Goal: Transaction & Acquisition: Purchase product/service

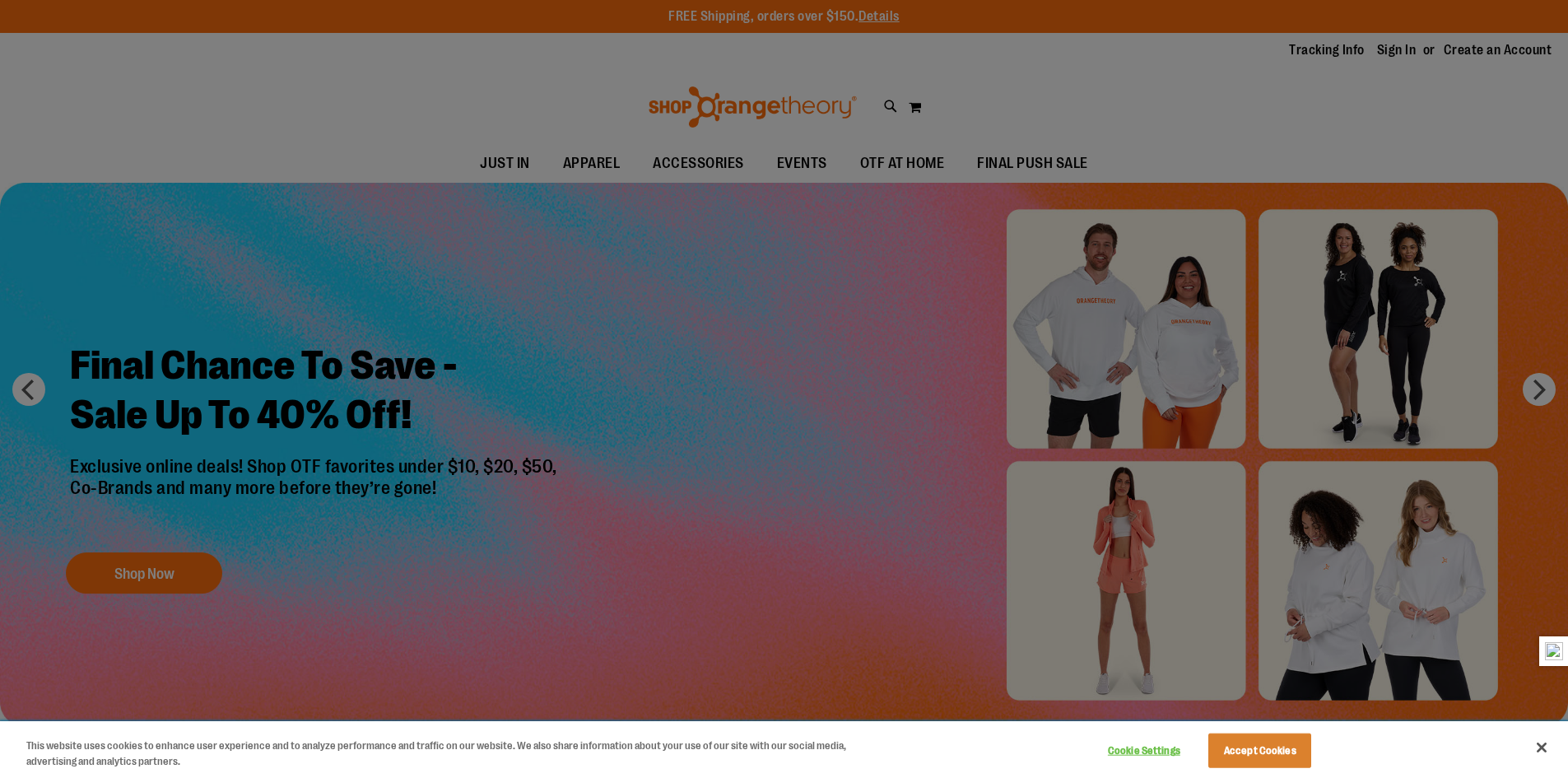
click at [1286, 775] on div "Cookie Settings Accept Cookies" at bounding box center [1207, 749] width 230 height 53
click at [1281, 761] on button "Accept Cookies" at bounding box center [1259, 751] width 103 height 35
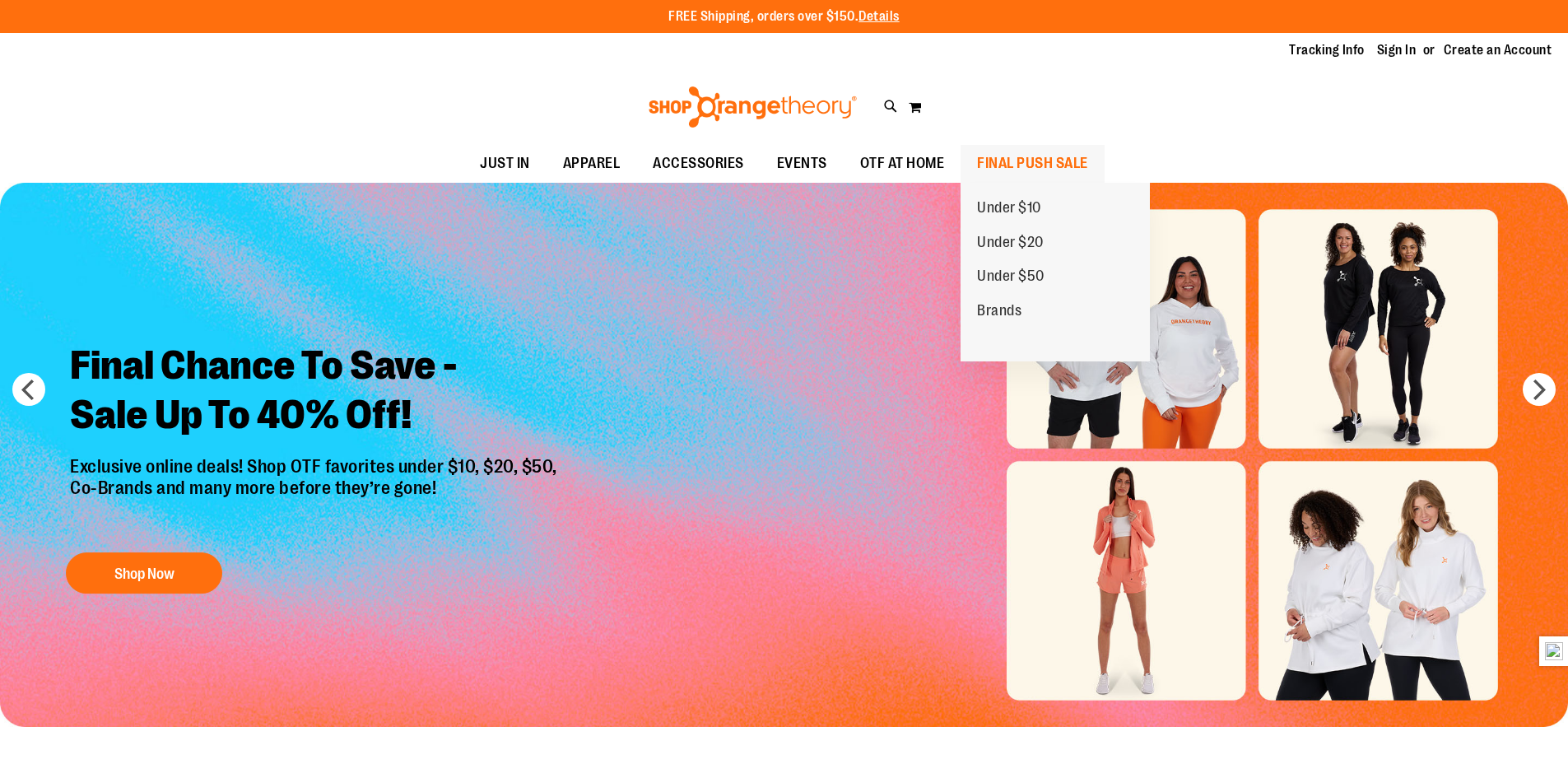
click at [1063, 163] on span "FINAL PUSH SALE" at bounding box center [1032, 164] width 111 height 37
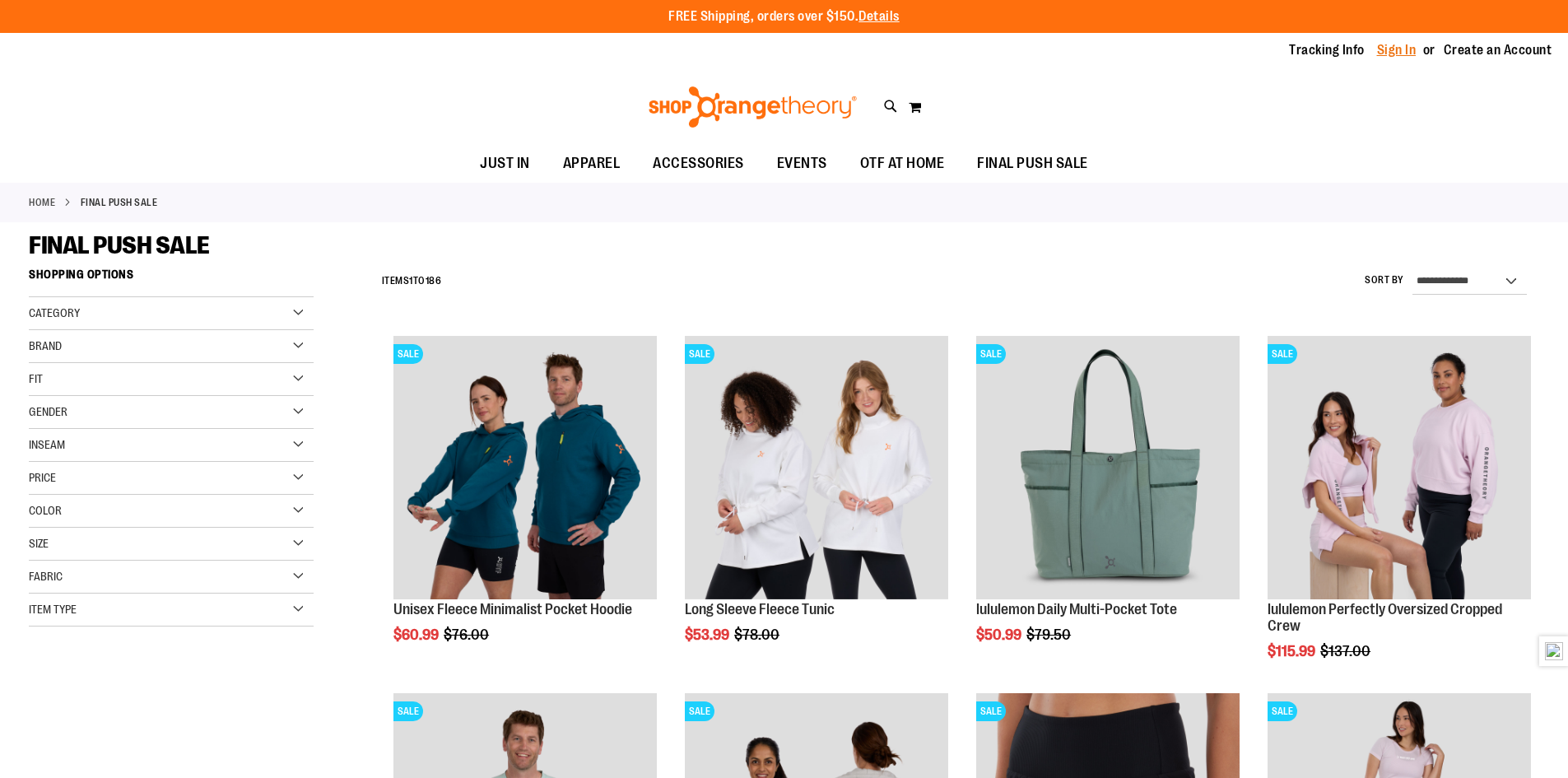
type input "**********"
click at [1401, 52] on link "Sign In" at bounding box center [1397, 50] width 40 height 18
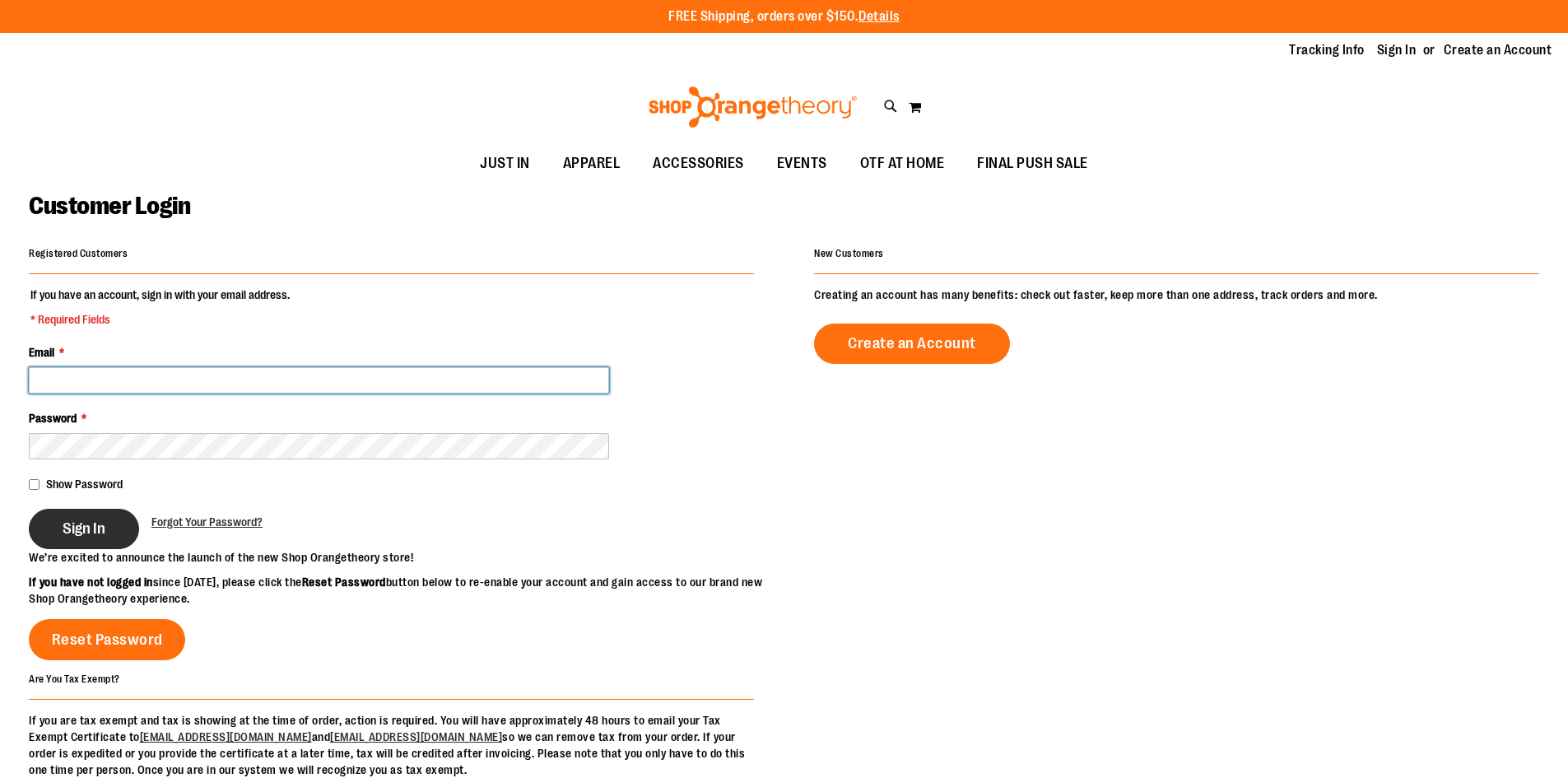
type input "**********"
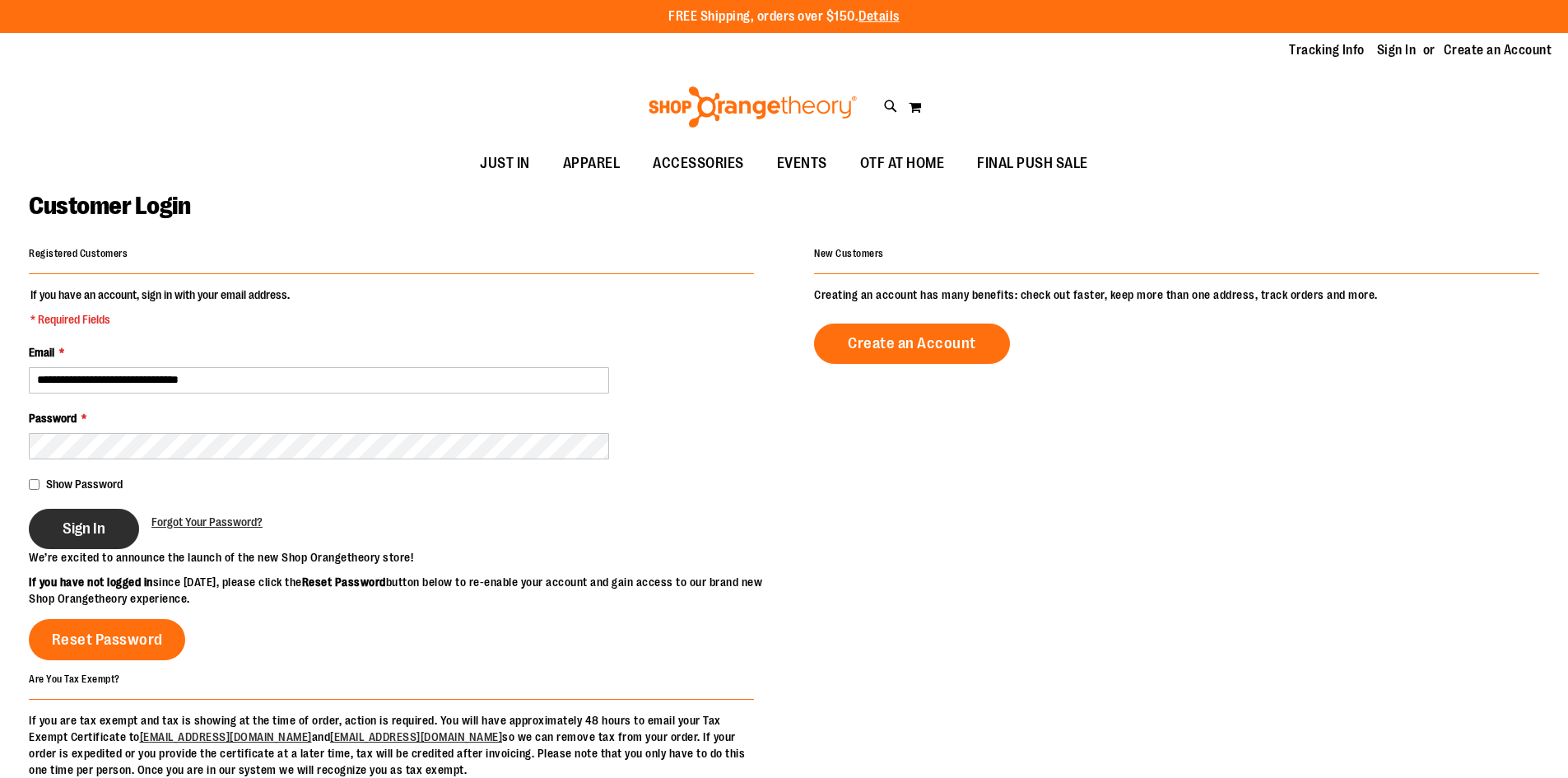
type input "**********"
click at [73, 540] on button "Sign In" at bounding box center [84, 529] width 110 height 41
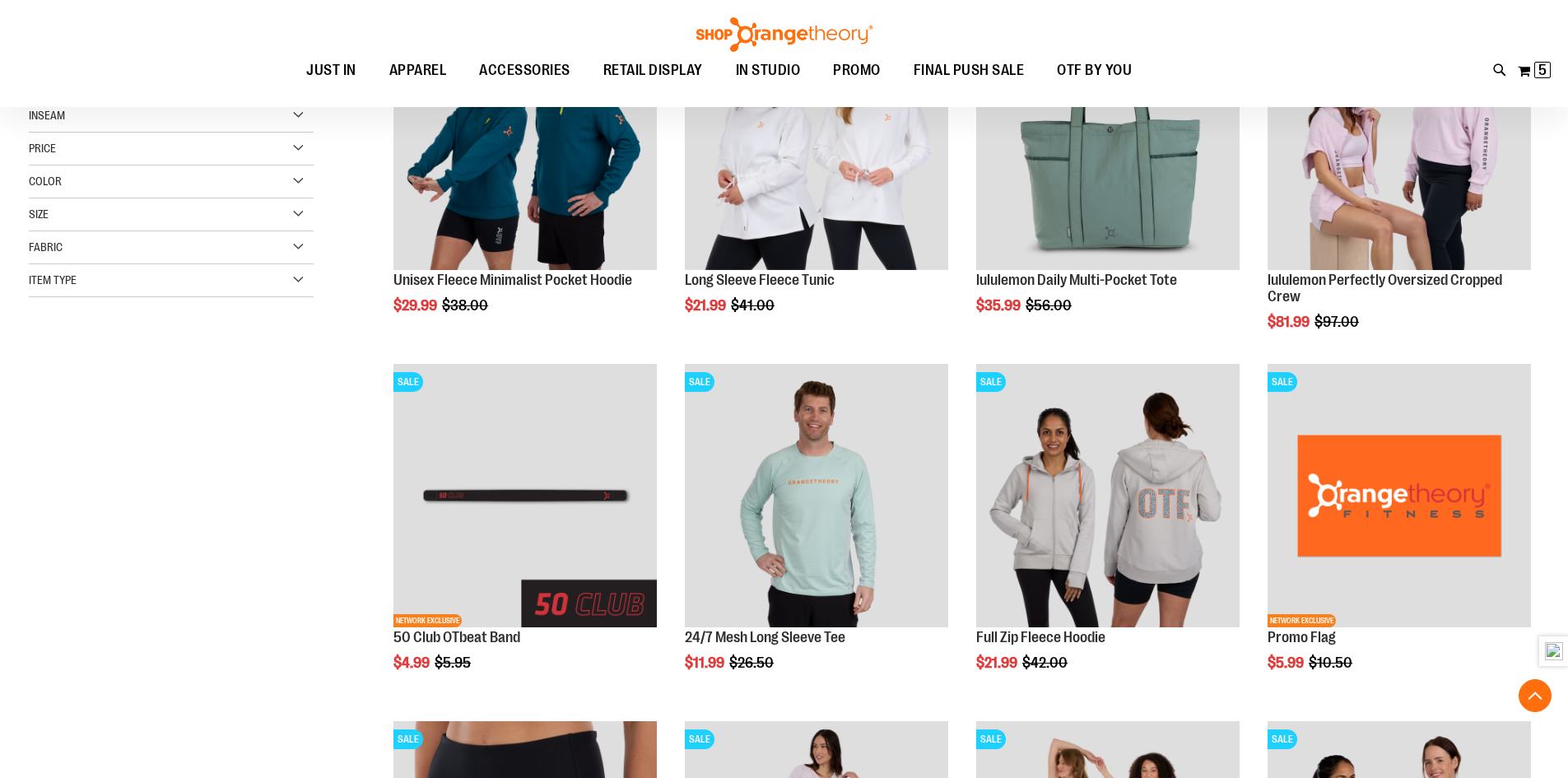
scroll to position [411, 0]
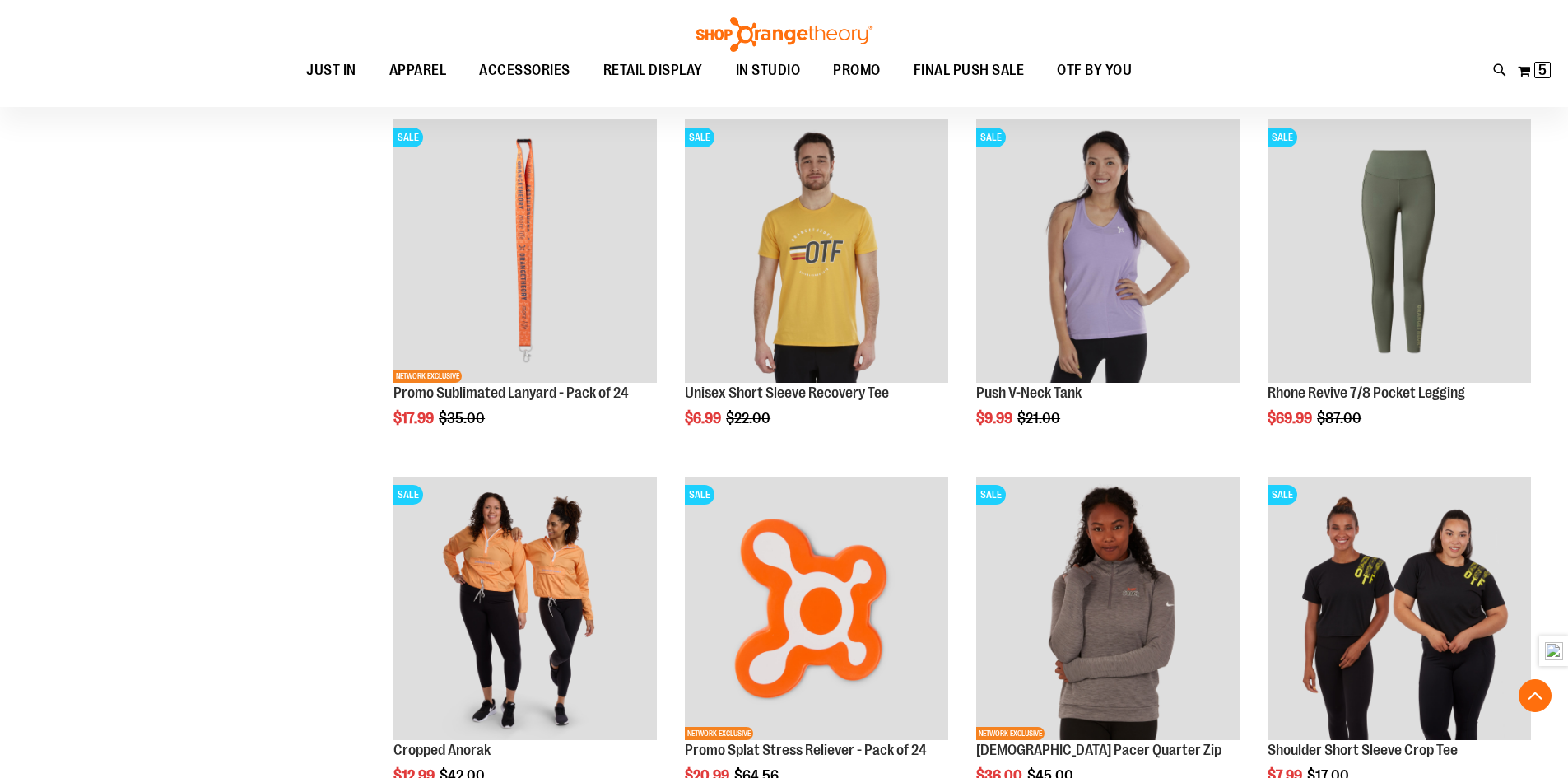
scroll to position [1317, 0]
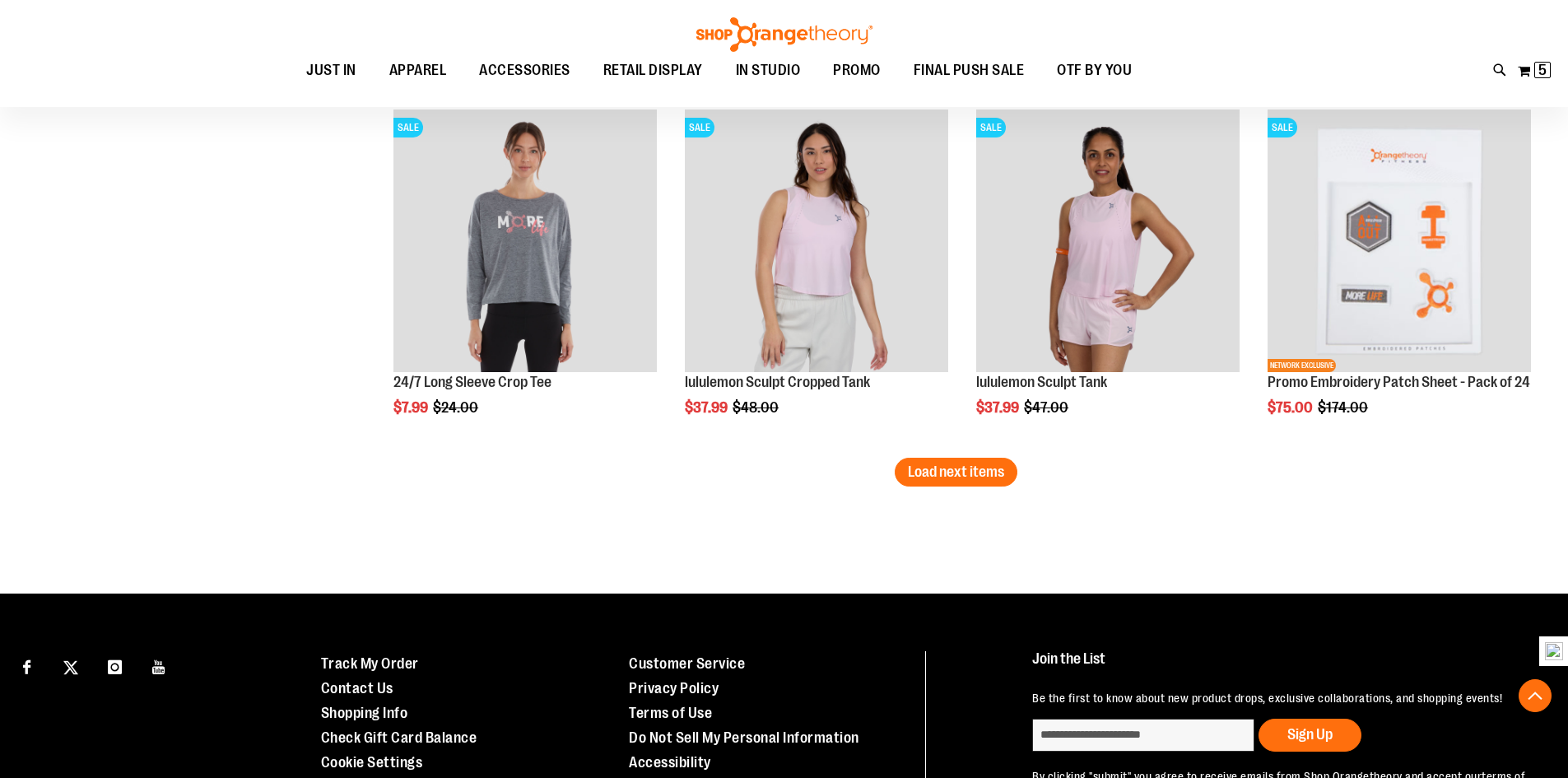
scroll to position [3111, 0]
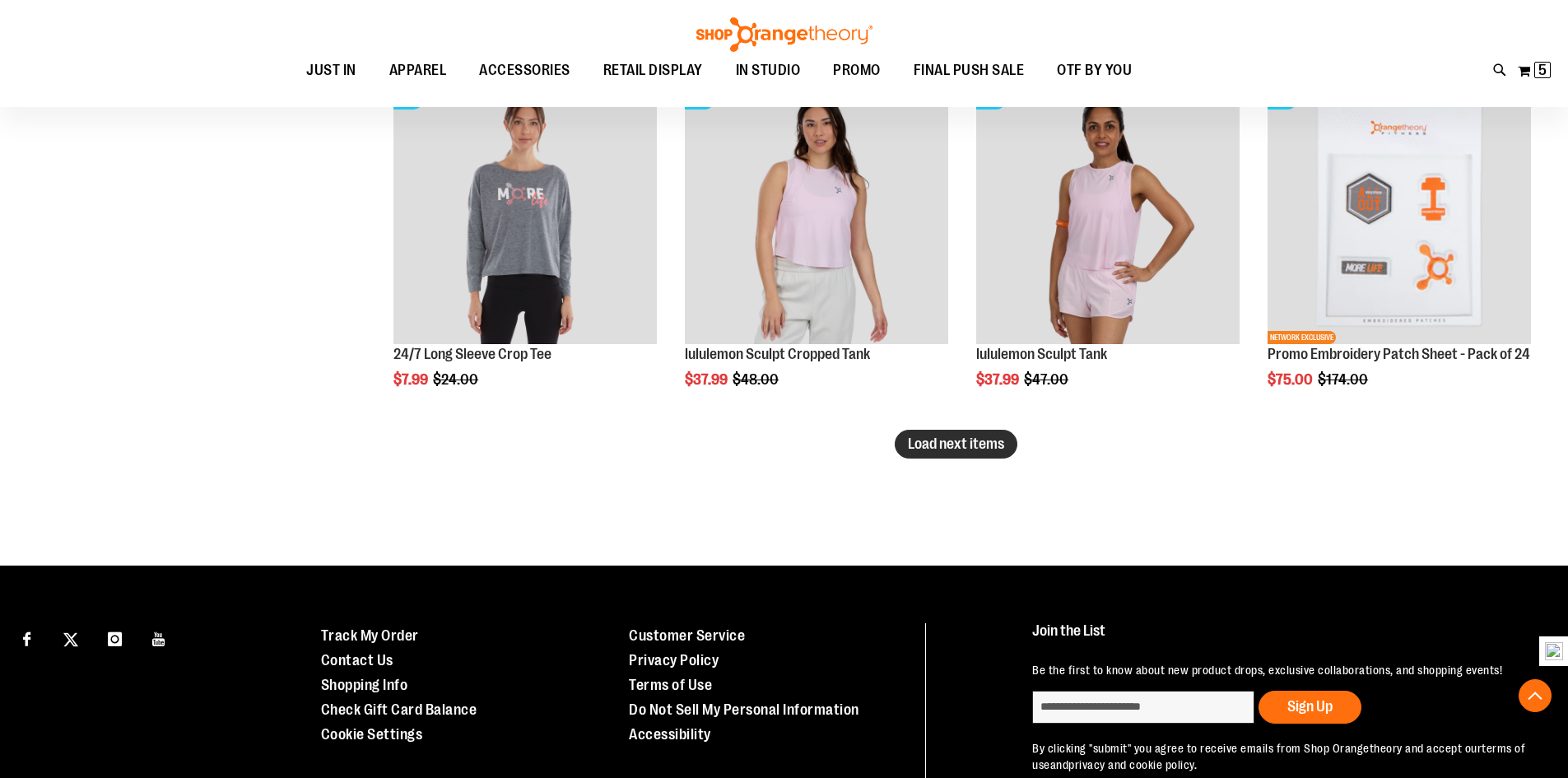
type input "**********"
click at [986, 451] on span "Load next items" at bounding box center [957, 443] width 97 height 16
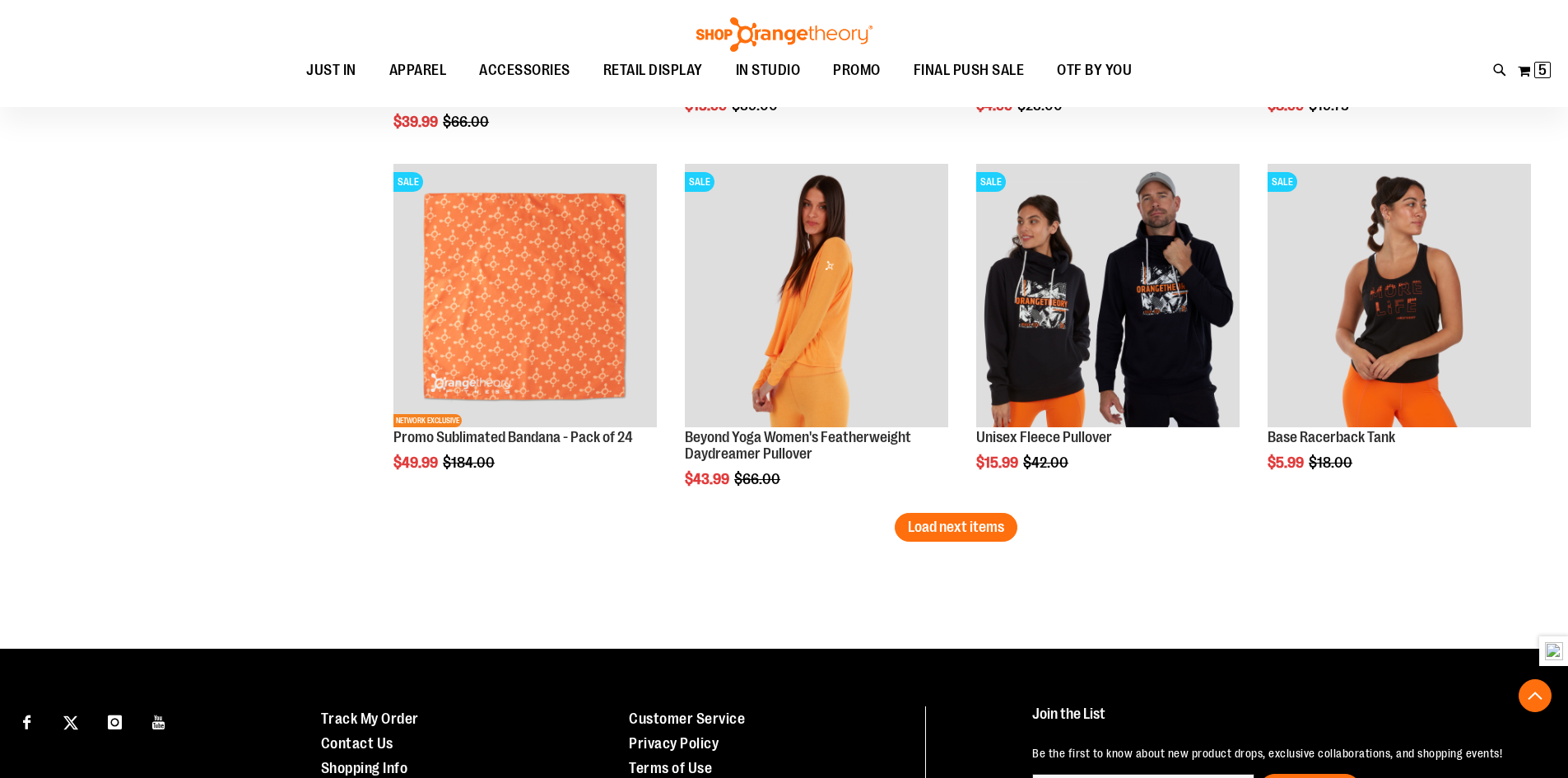
scroll to position [4182, 0]
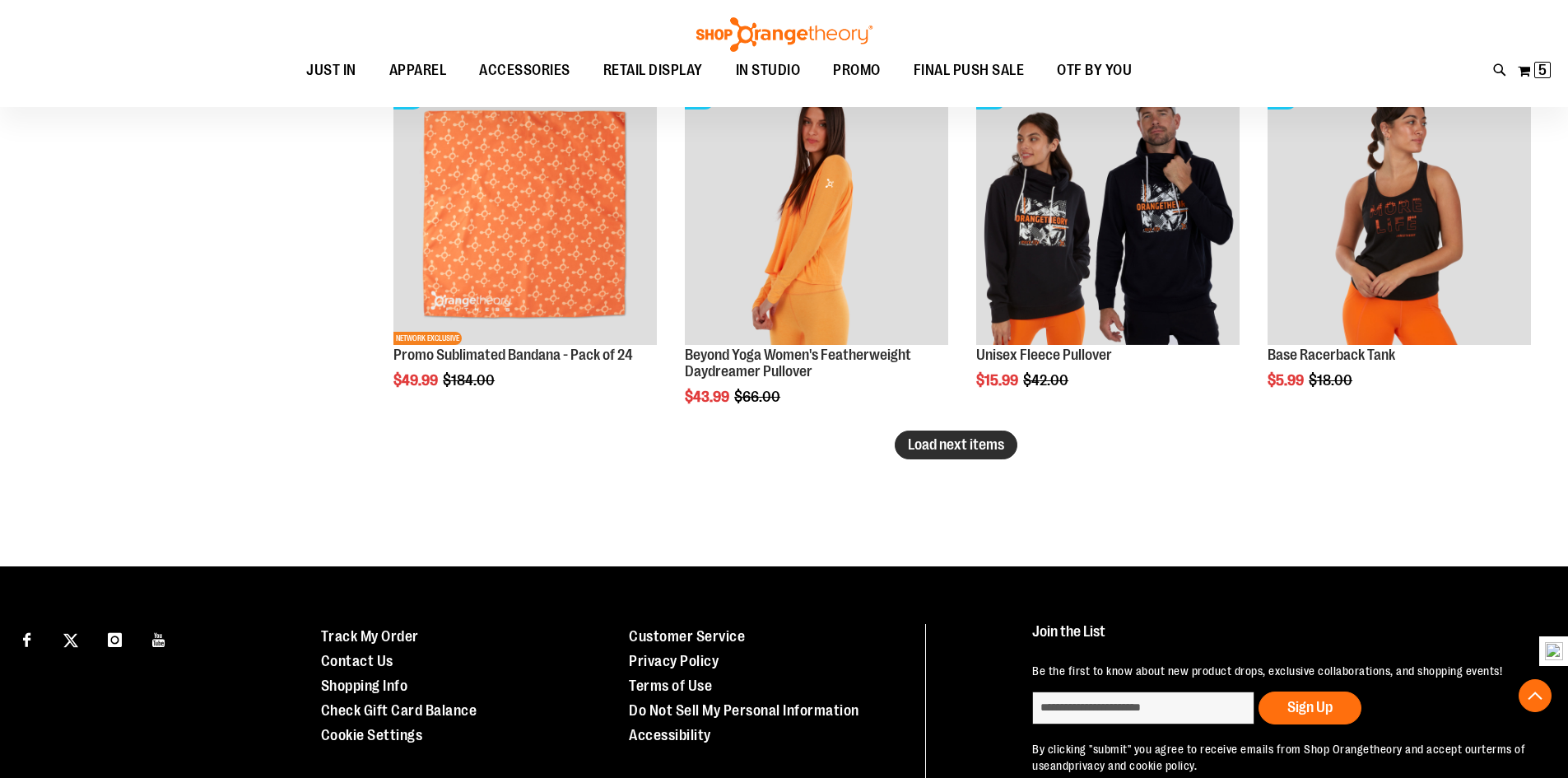
click at [990, 449] on span "Load next items" at bounding box center [957, 444] width 97 height 16
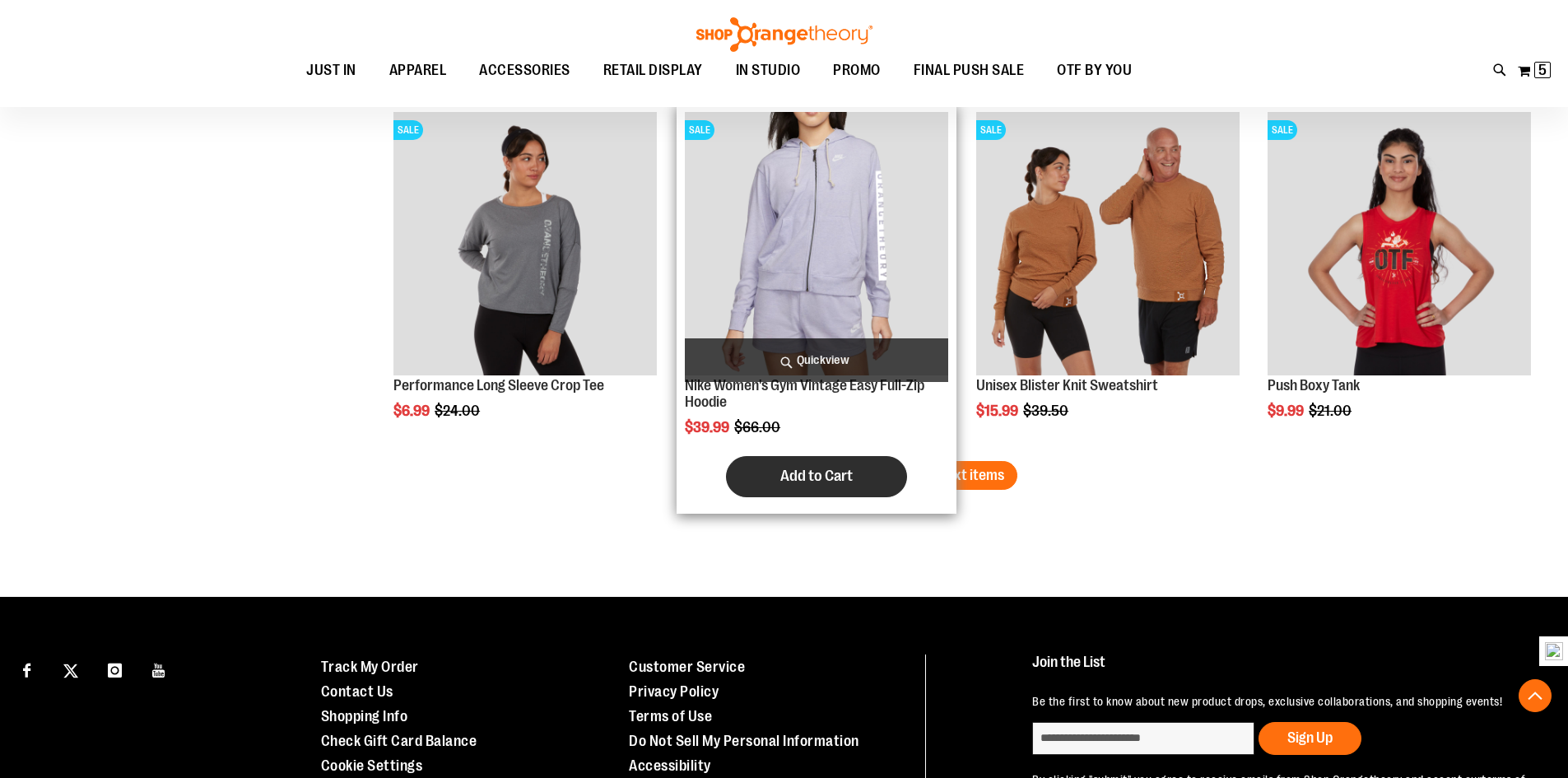
scroll to position [5253, 0]
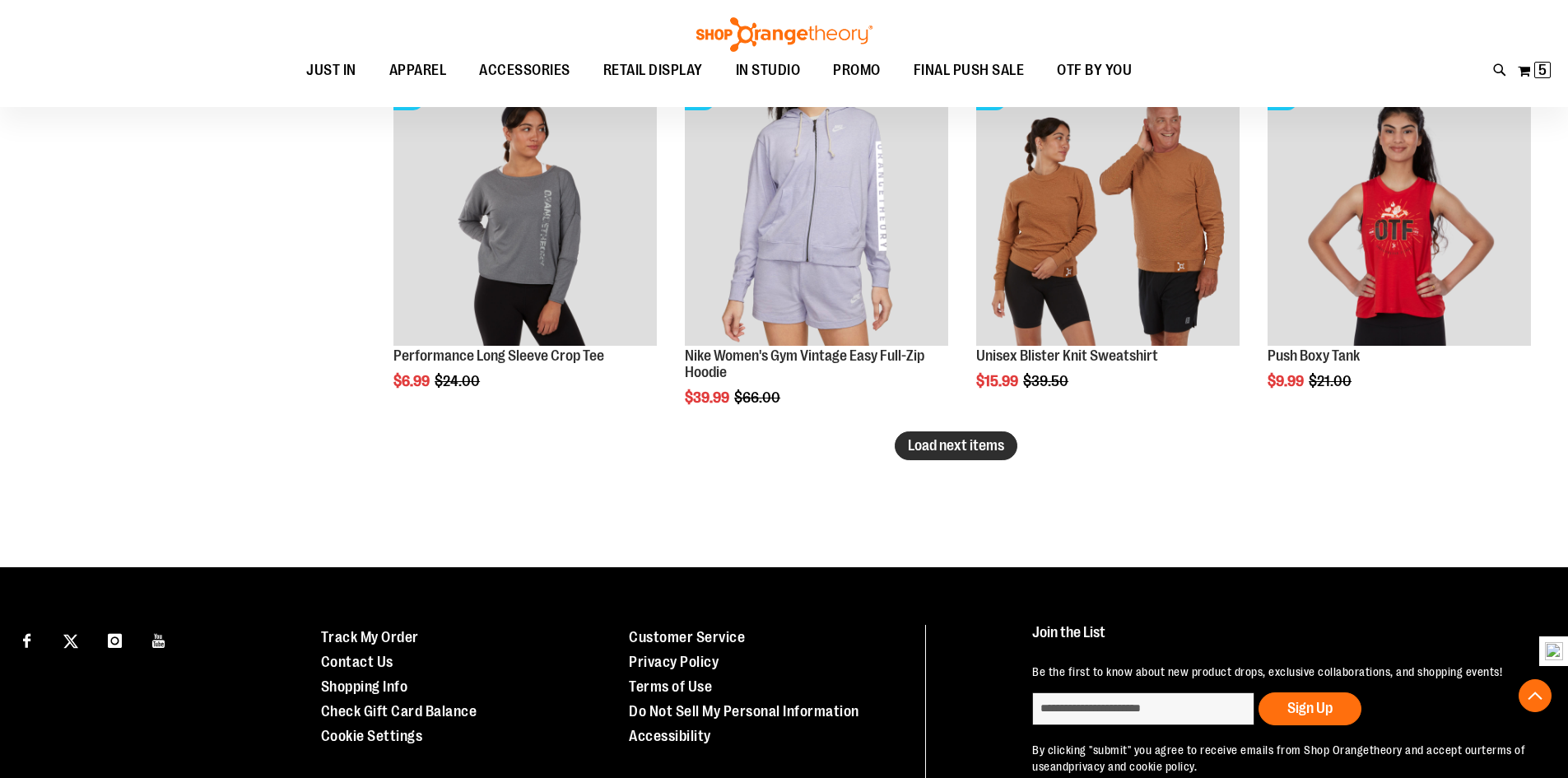
click at [1001, 441] on span "Load next items" at bounding box center [957, 445] width 97 height 16
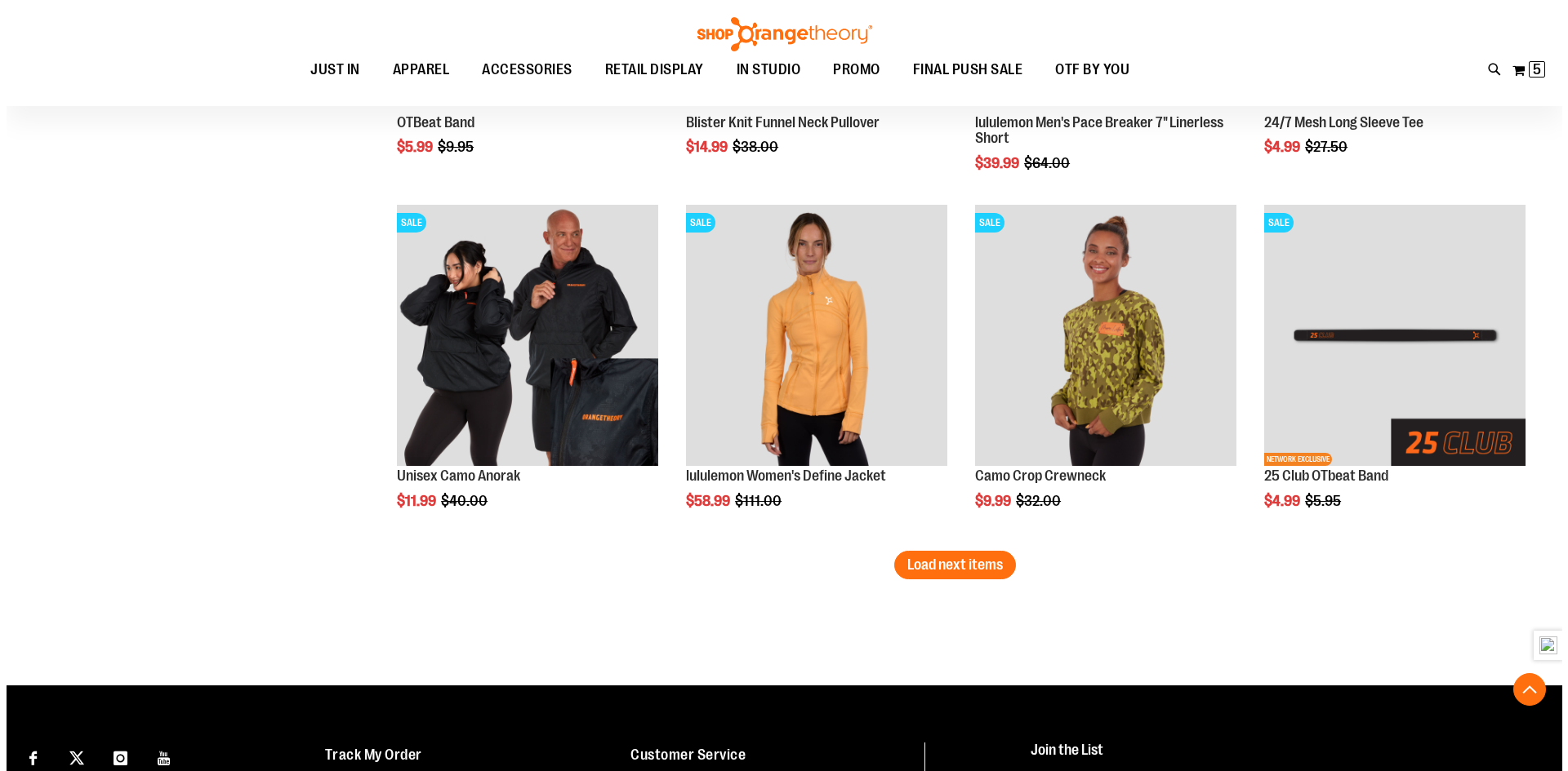
scroll to position [6266, 0]
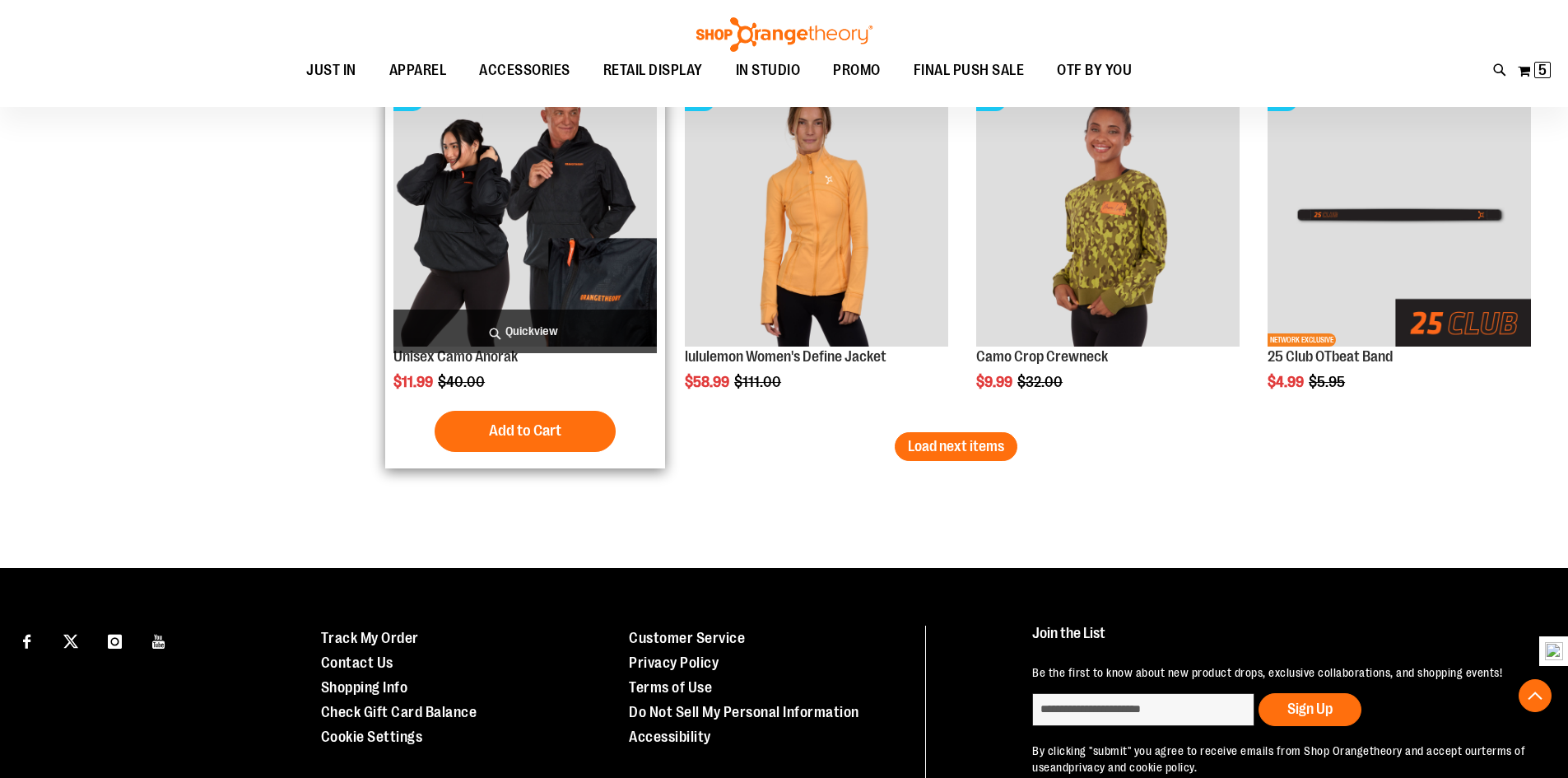
click at [497, 329] on span "Quickview" at bounding box center [525, 331] width 264 height 43
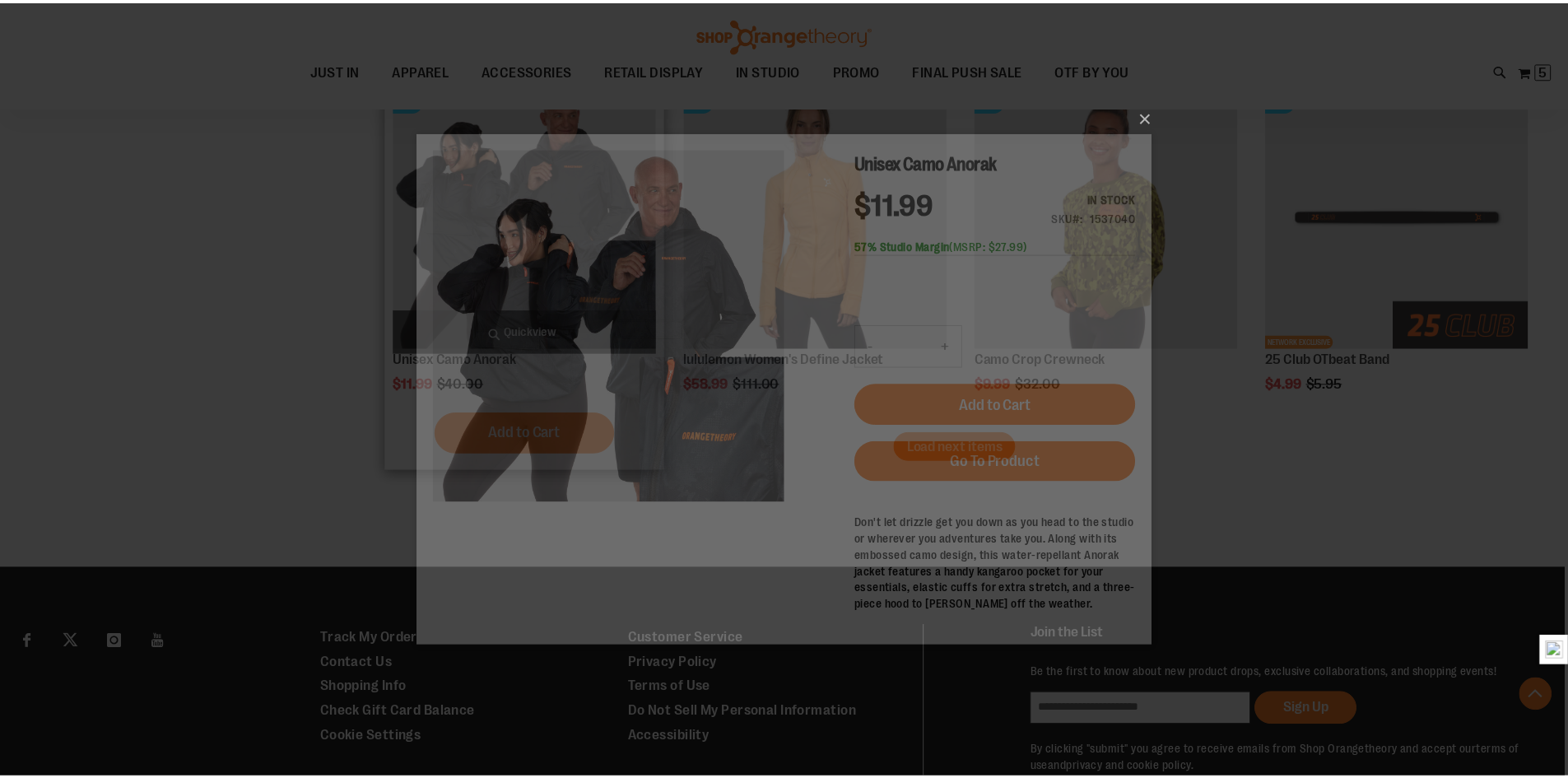
scroll to position [0, 0]
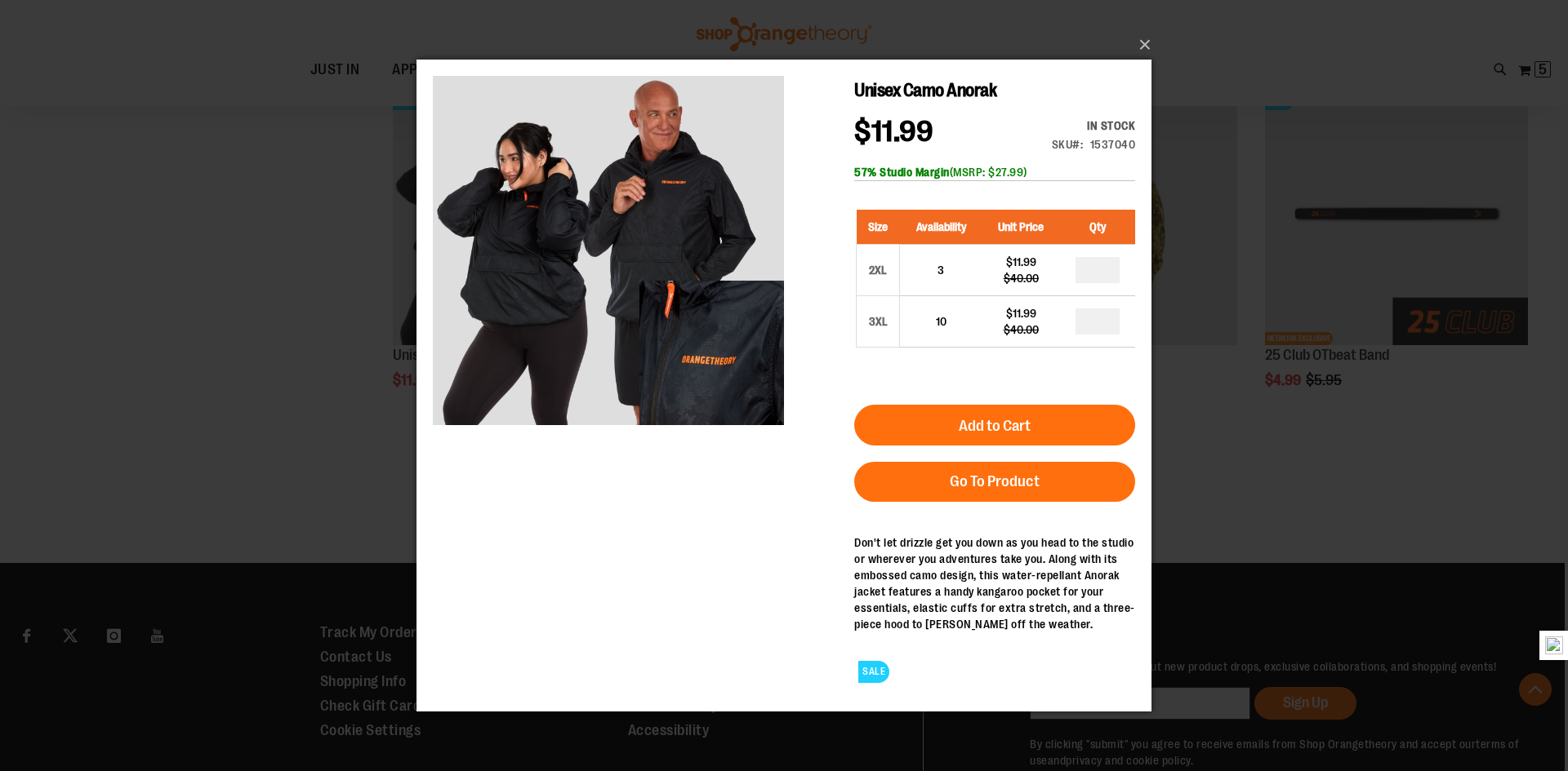
click at [305, 301] on div "×" at bounding box center [784, 385] width 1568 height 771
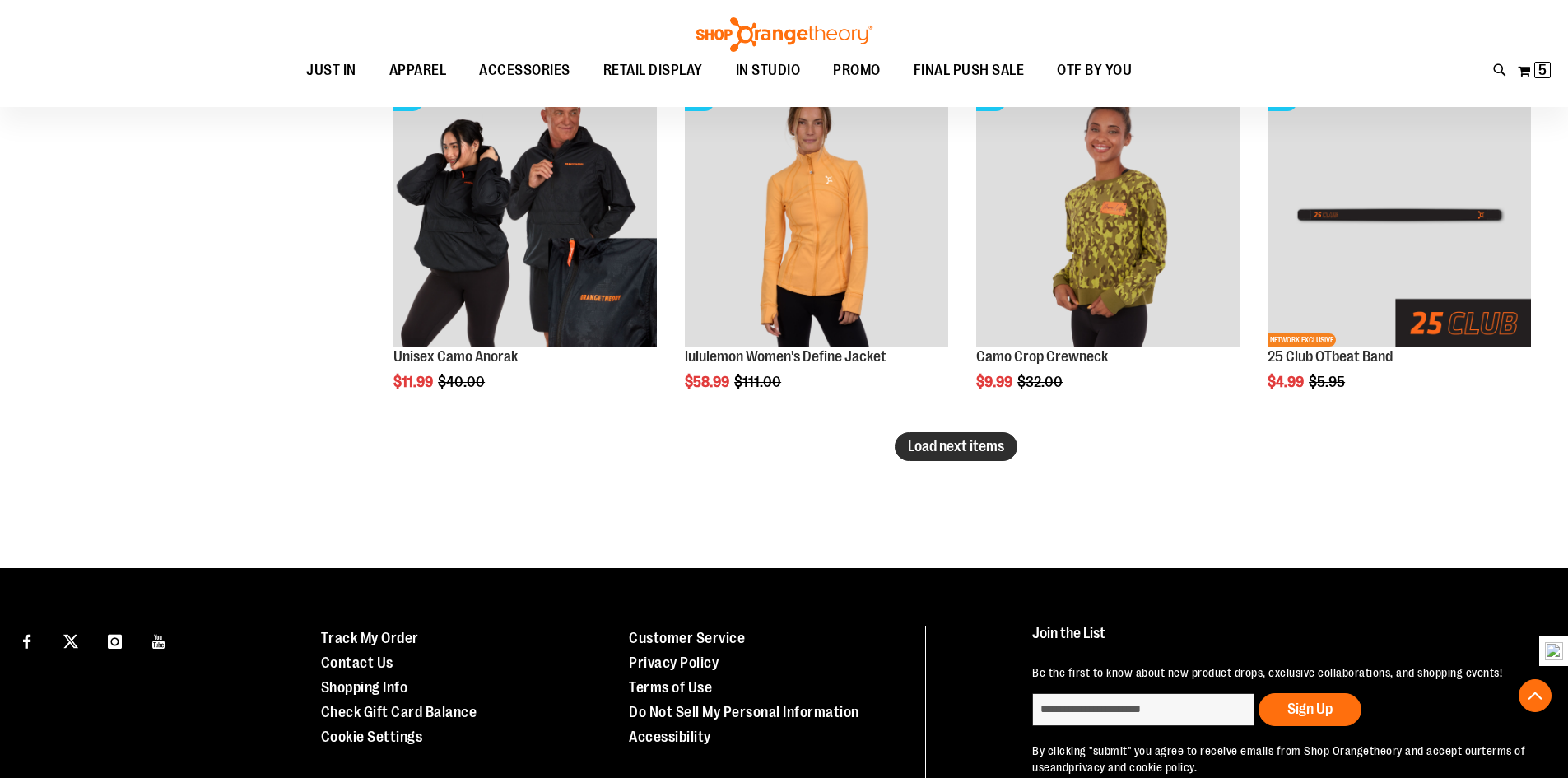
click at [996, 456] on button "Load next items" at bounding box center [956, 447] width 123 height 29
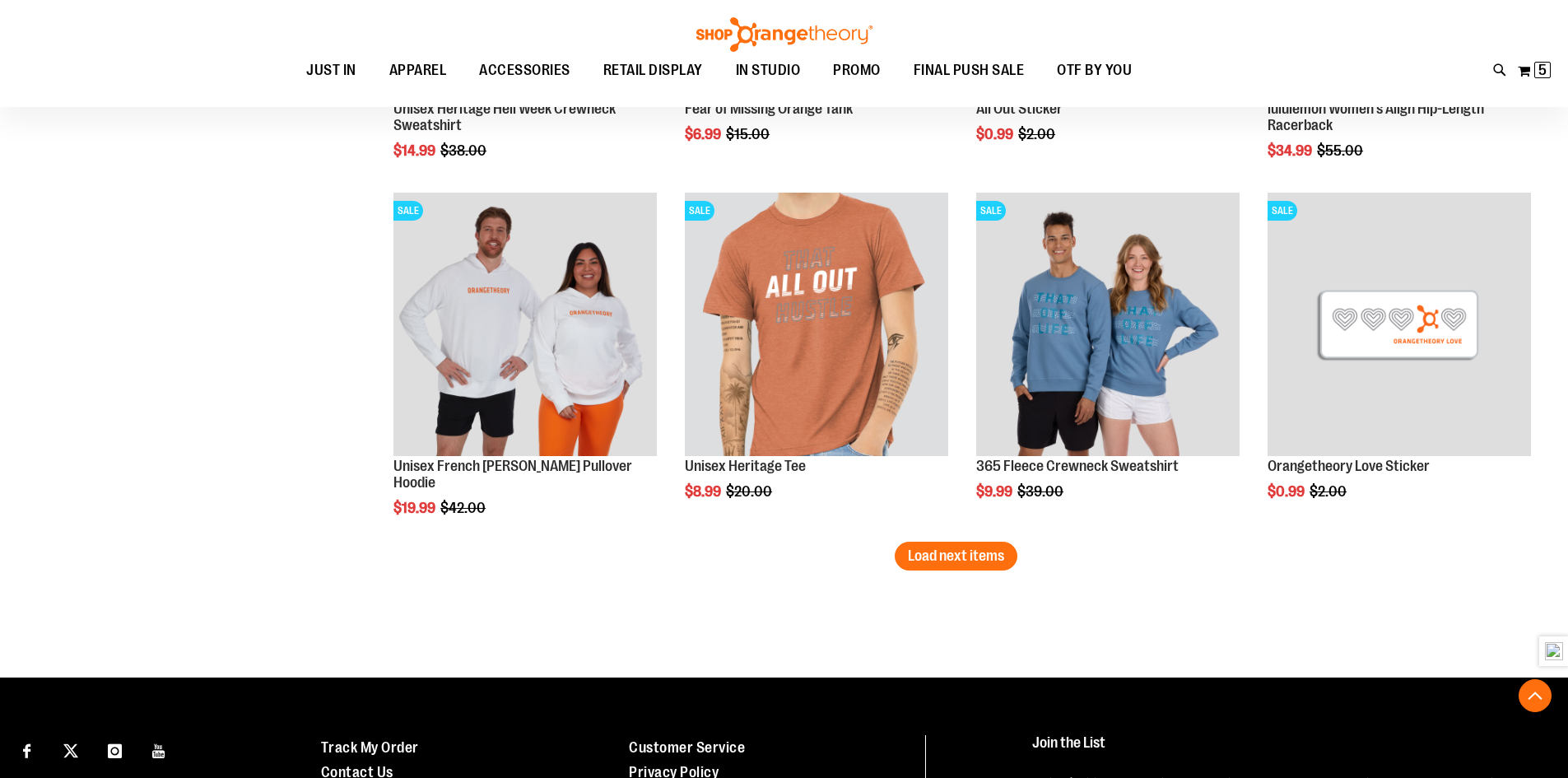
scroll to position [7312, 0]
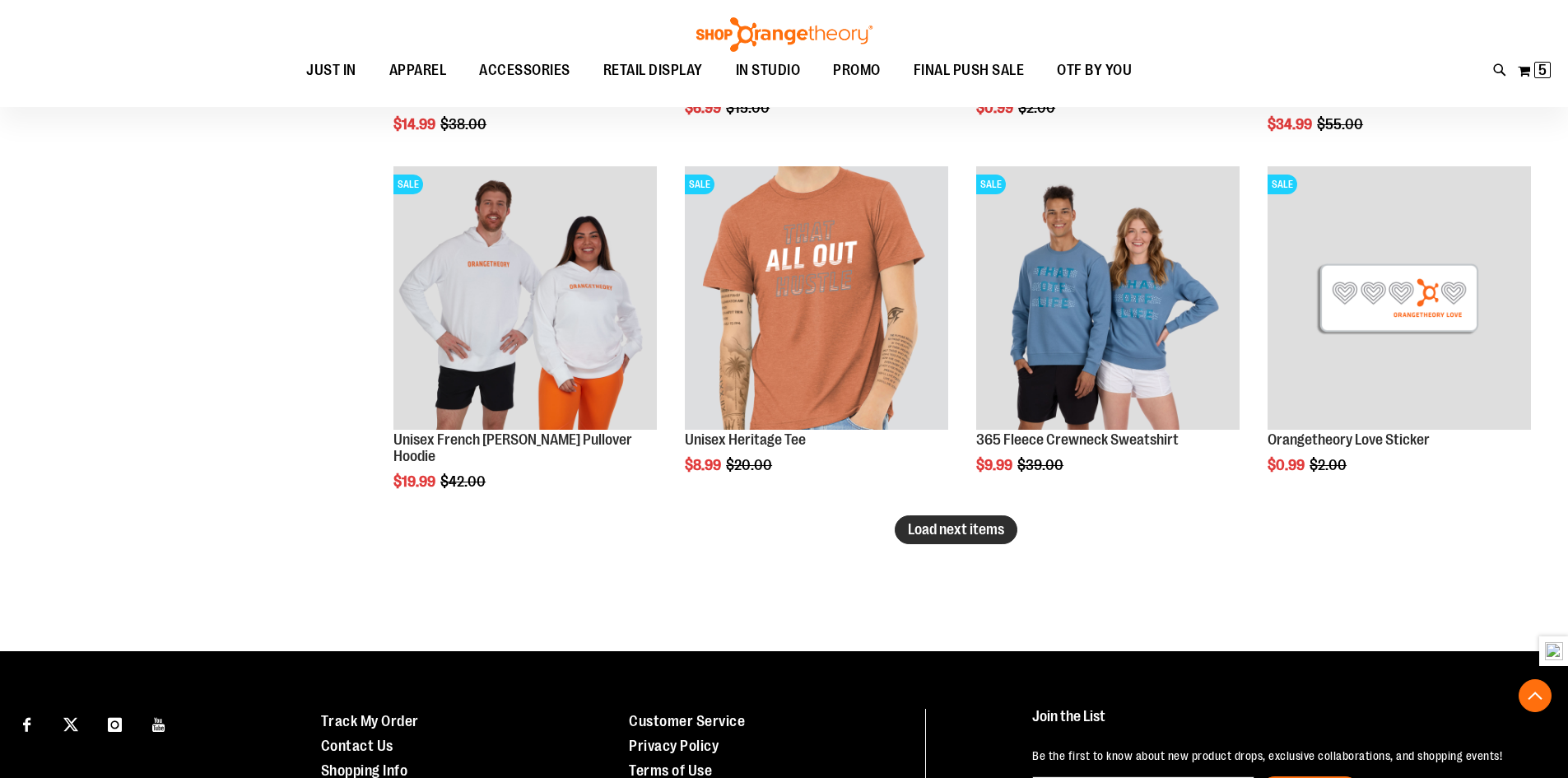
click at [994, 537] on span "Load next items" at bounding box center [957, 529] width 97 height 16
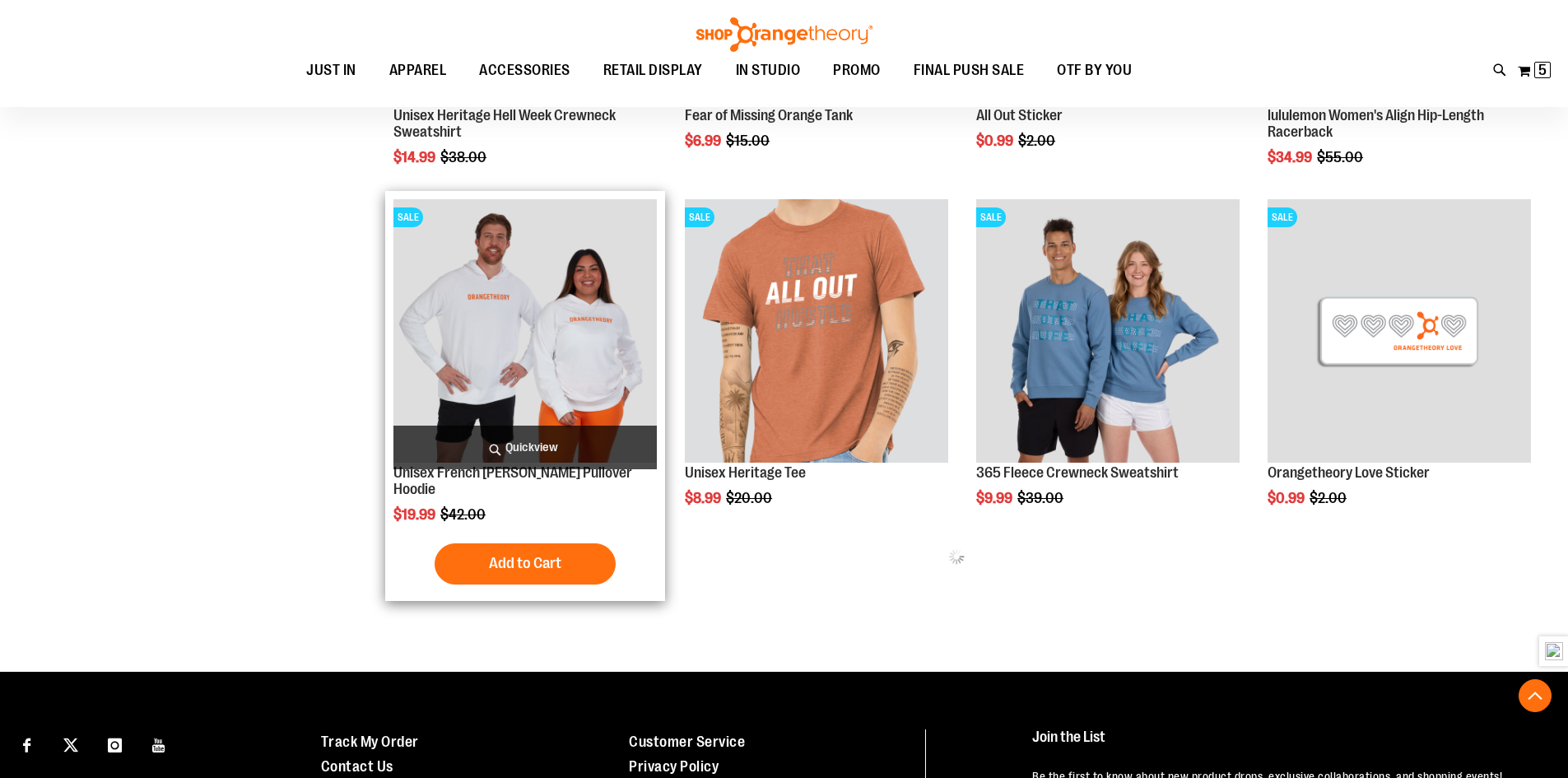
scroll to position [7064, 0]
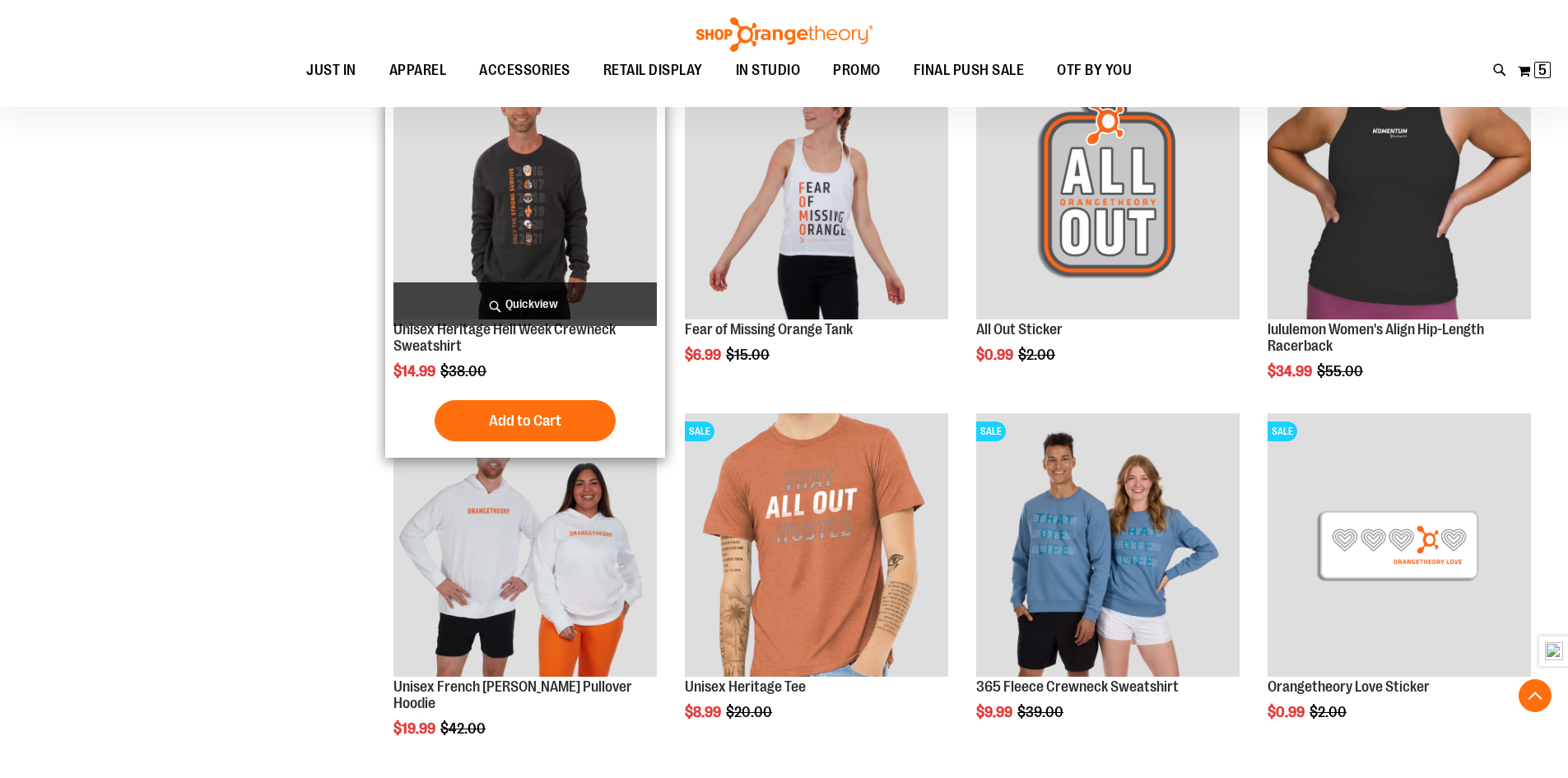
click at [529, 221] on img "product" at bounding box center [525, 188] width 264 height 264
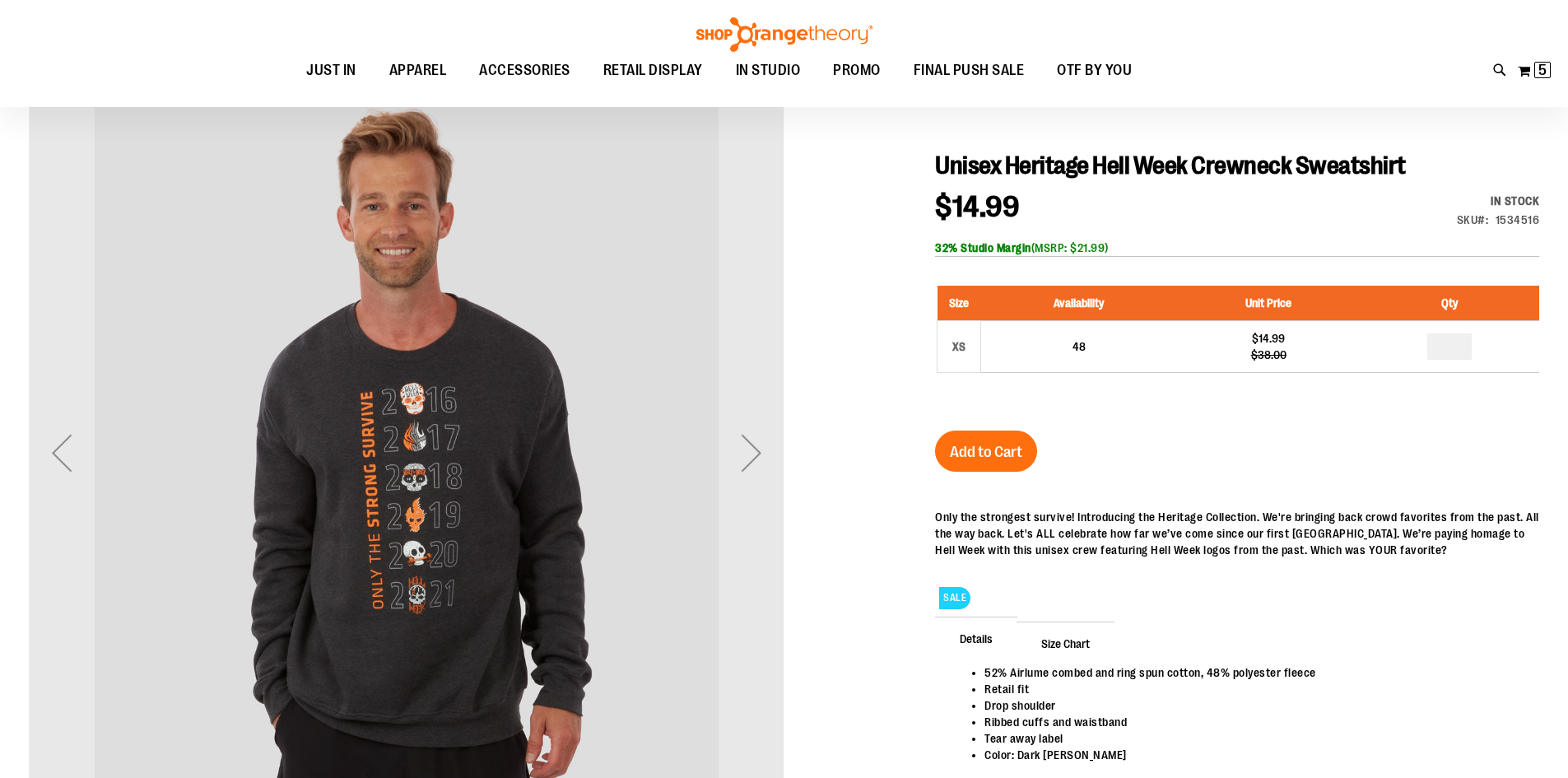
scroll to position [164, 0]
type input "**********"
click at [753, 458] on div "Next" at bounding box center [751, 453] width 66 height 66
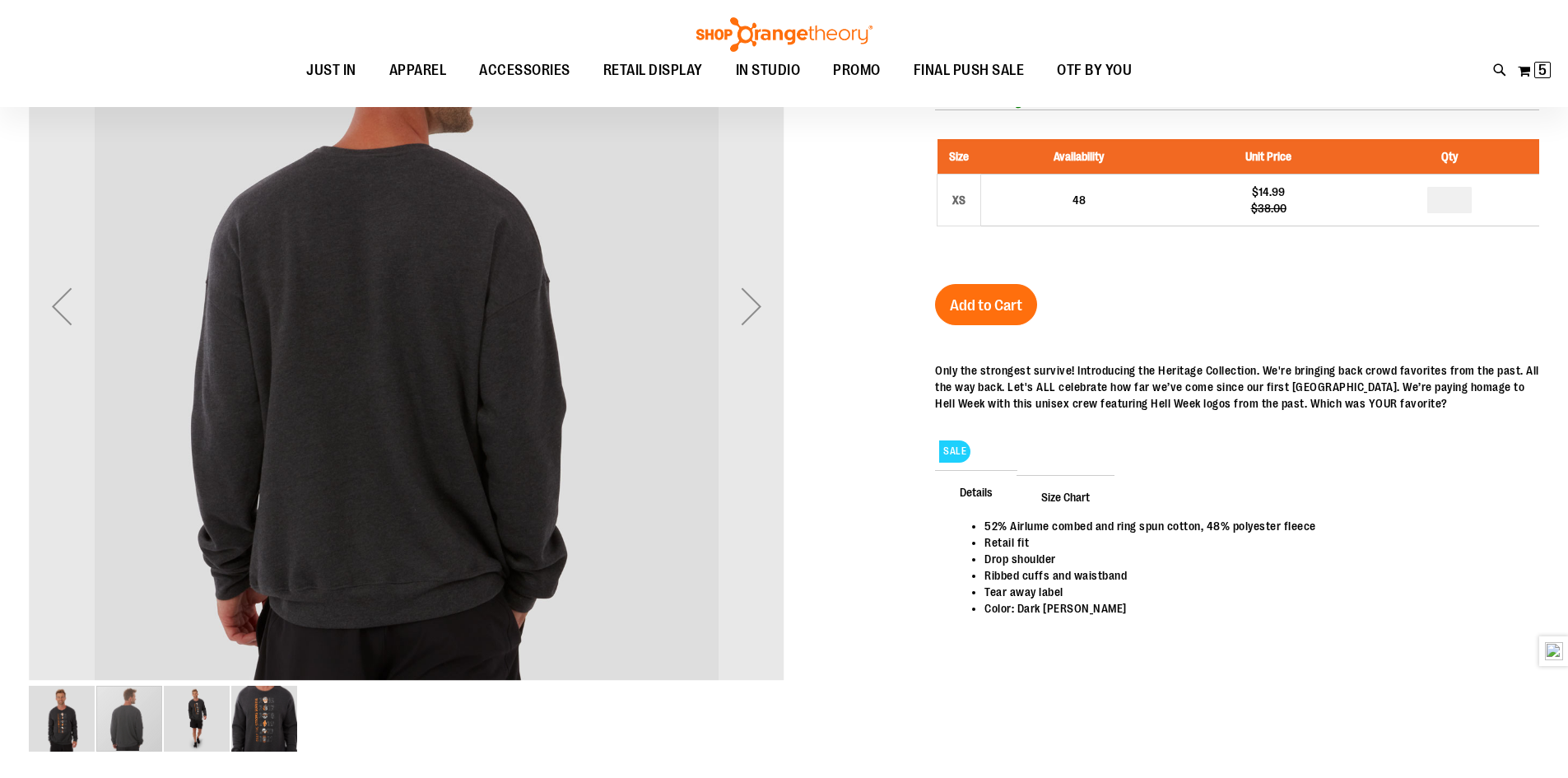
scroll to position [328, 0]
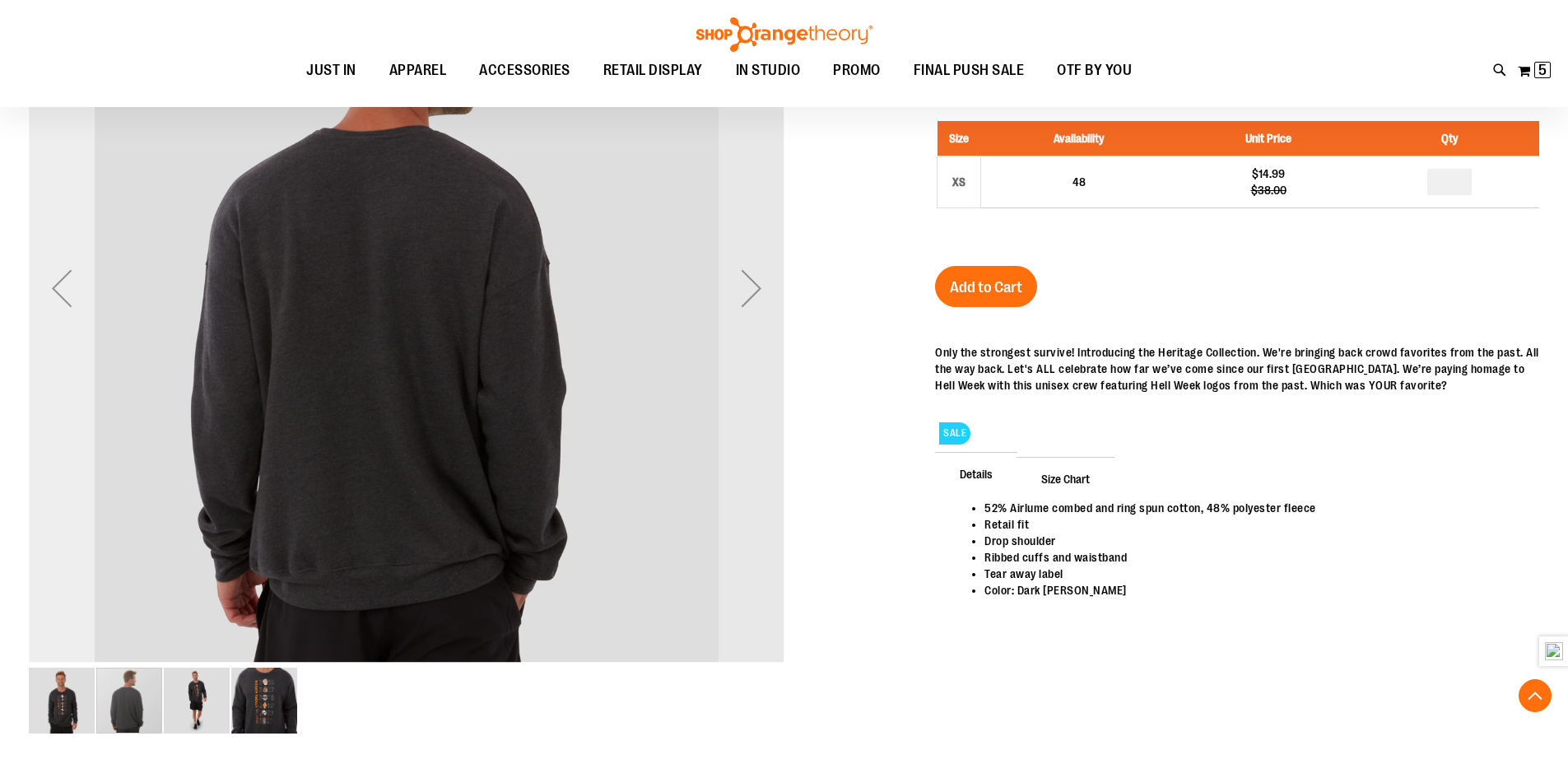
click at [80, 274] on div "Previous" at bounding box center [62, 288] width 66 height 66
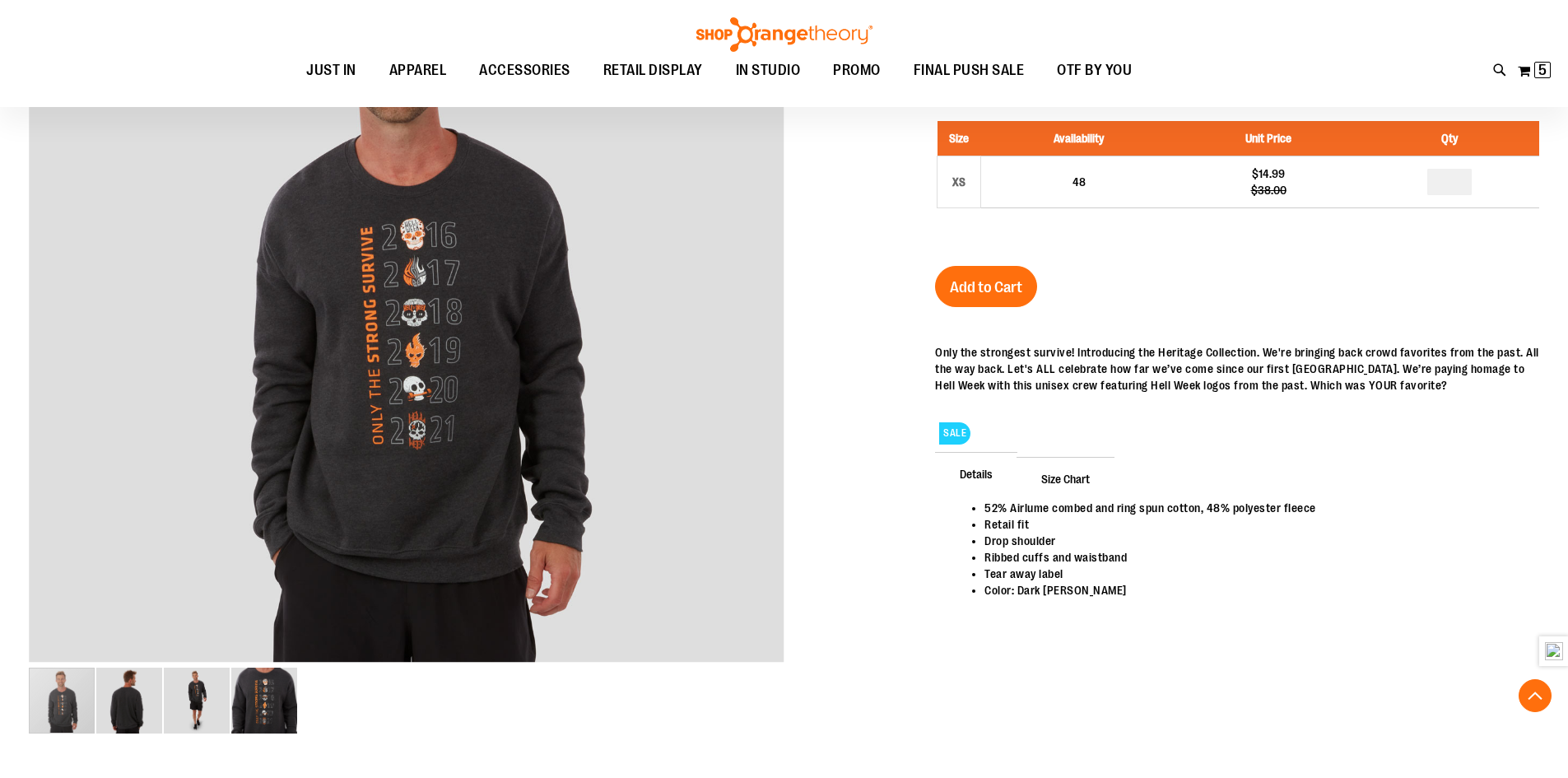
click at [1077, 445] on div "SALE" at bounding box center [1237, 429] width 604 height 39
click at [1078, 476] on span "Size Chart" at bounding box center [1066, 479] width 98 height 42
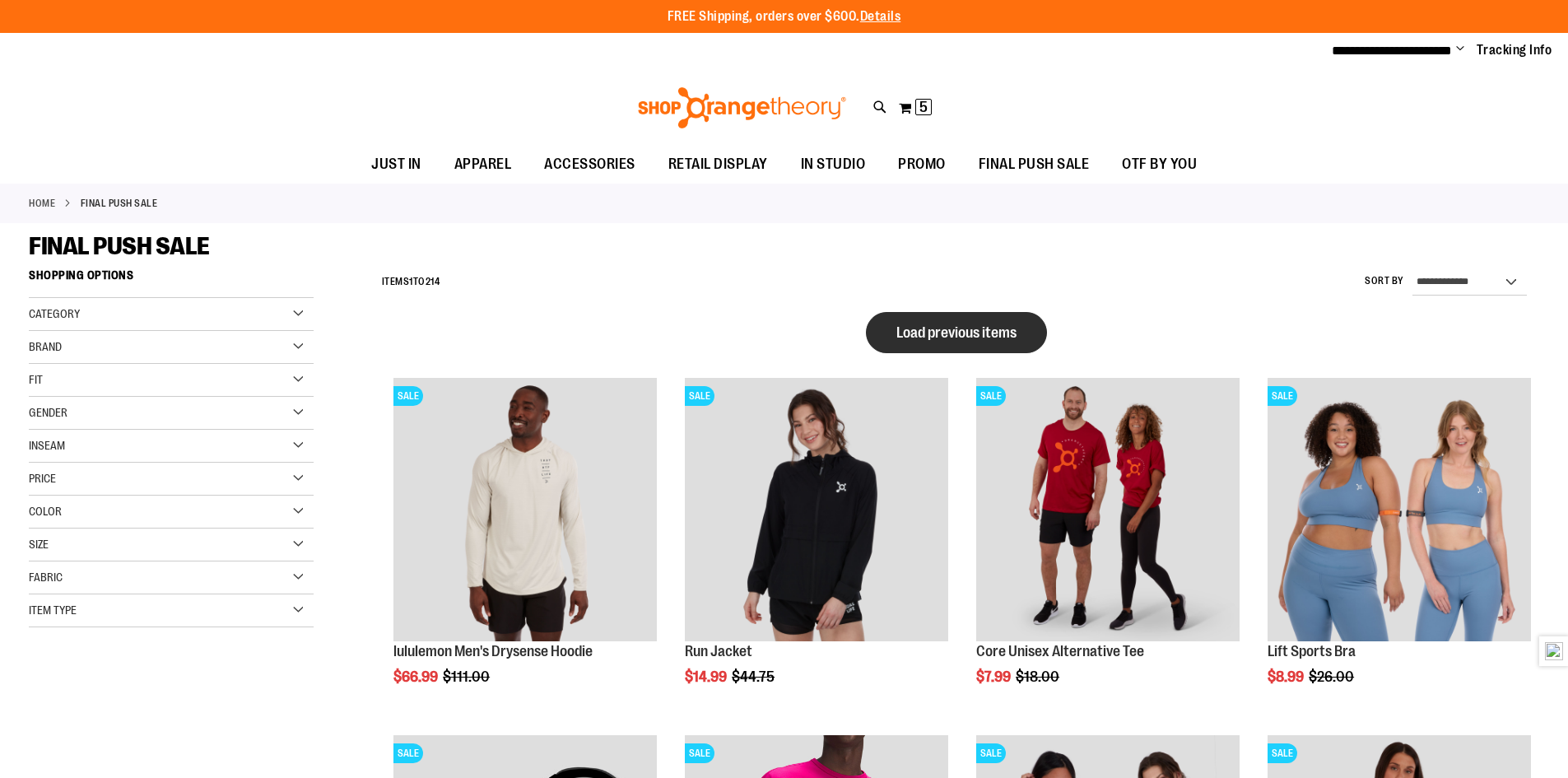
type input "**********"
click at [911, 335] on span "Load previous items" at bounding box center [957, 332] width 120 height 16
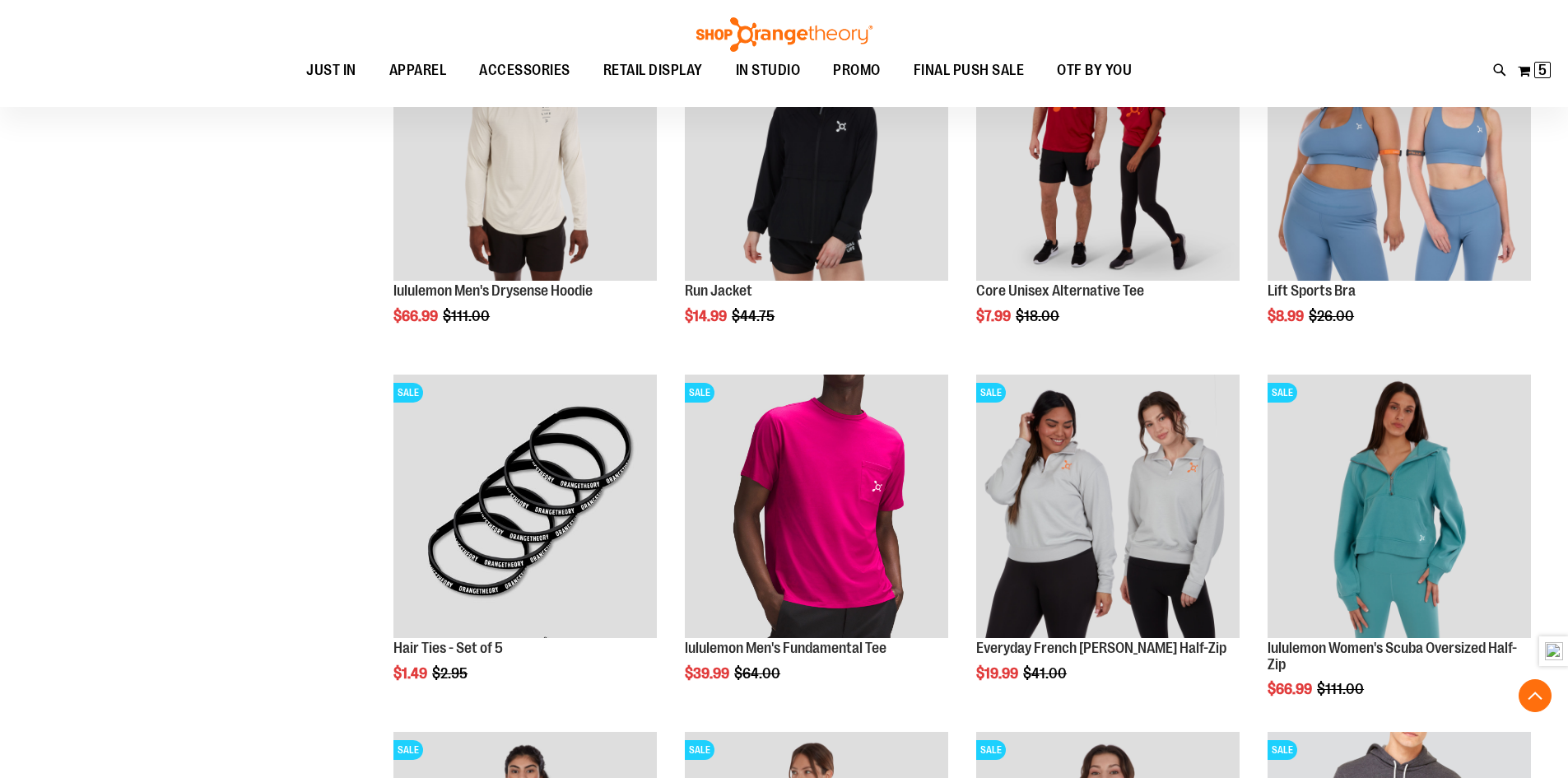
scroll to position [1481, 0]
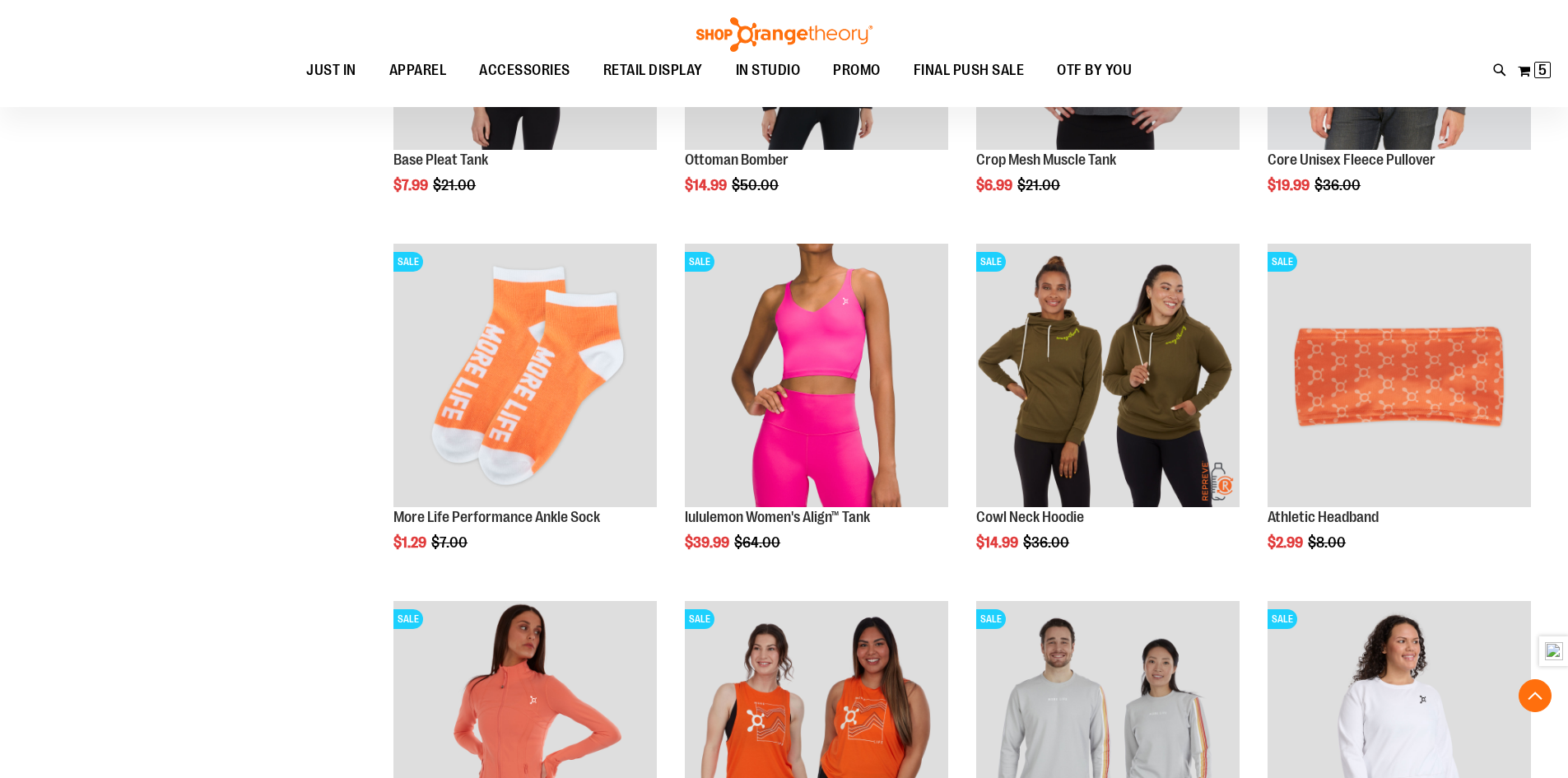
scroll to position [2305, 0]
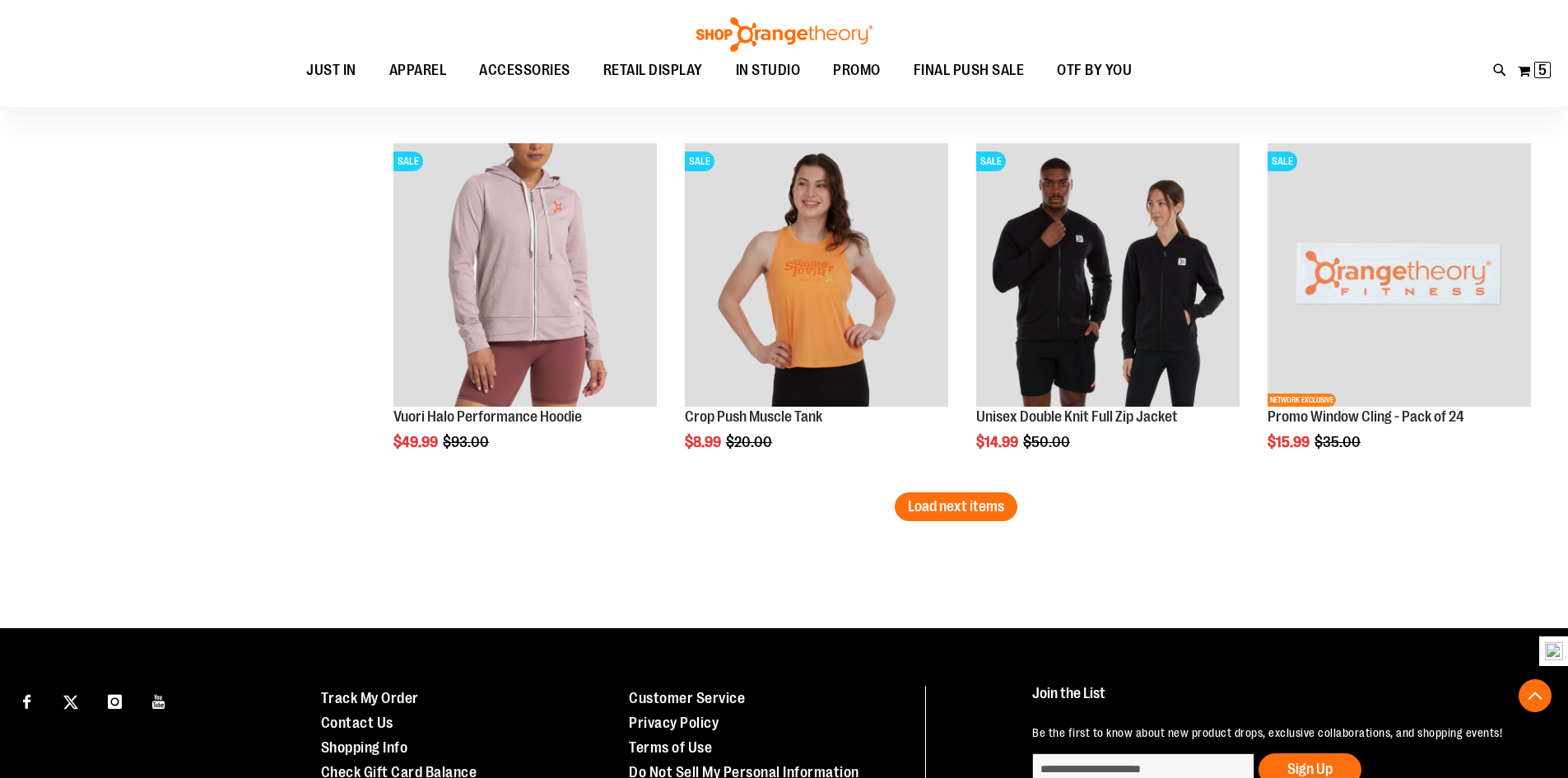
scroll to position [4199, 0]
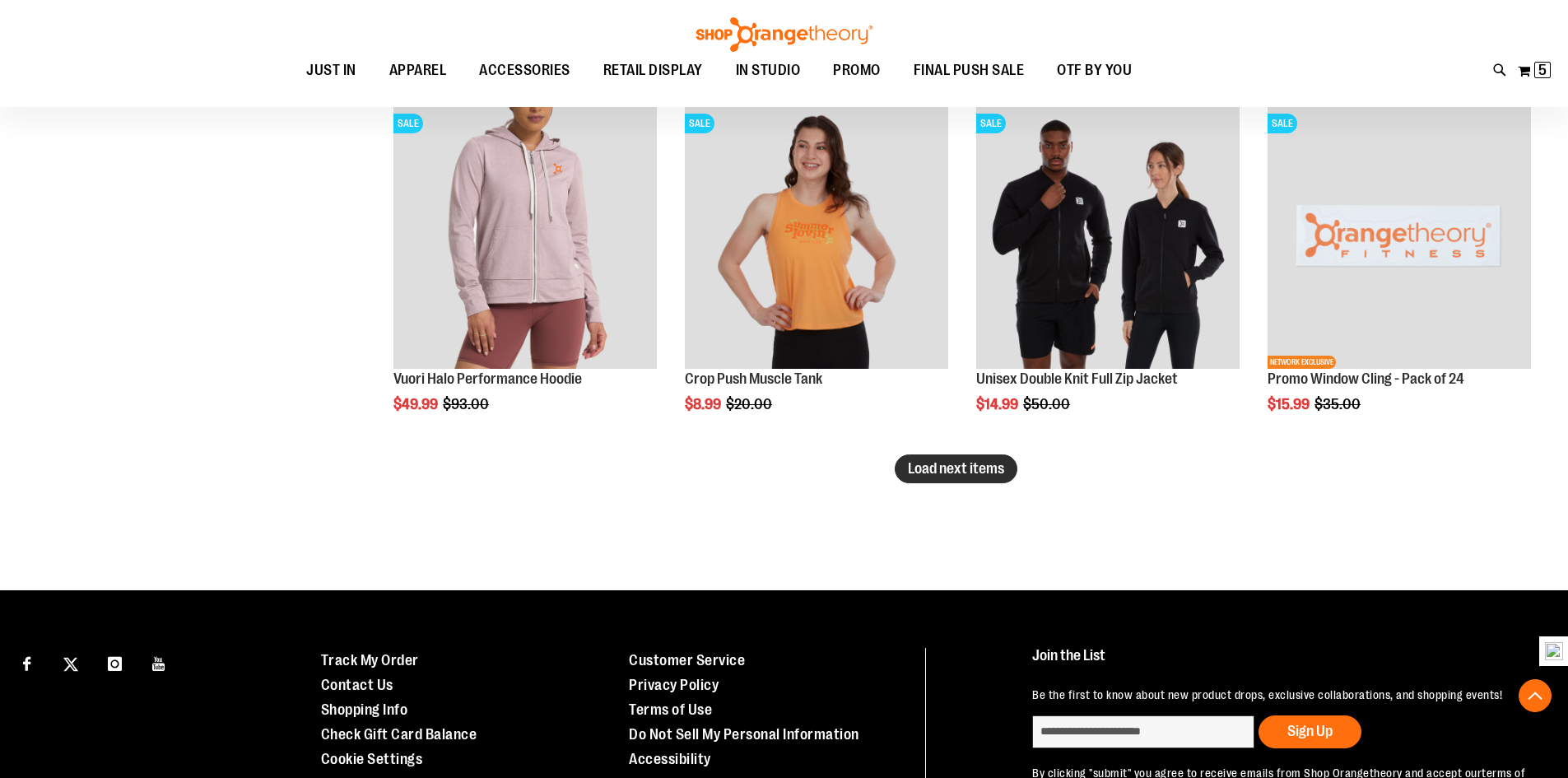
click at [939, 459] on button "Load next items" at bounding box center [956, 469] width 123 height 29
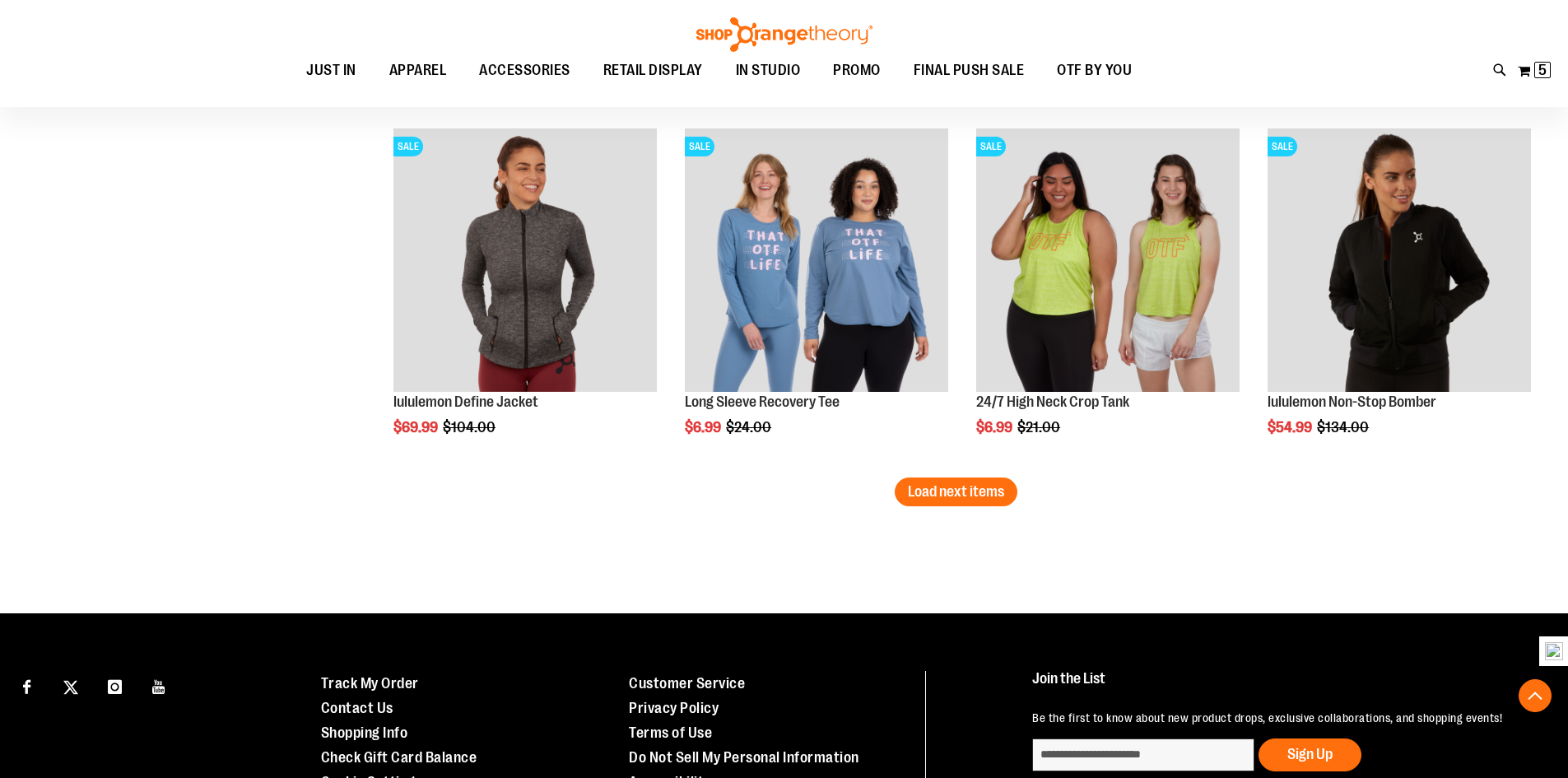
scroll to position [5270, 0]
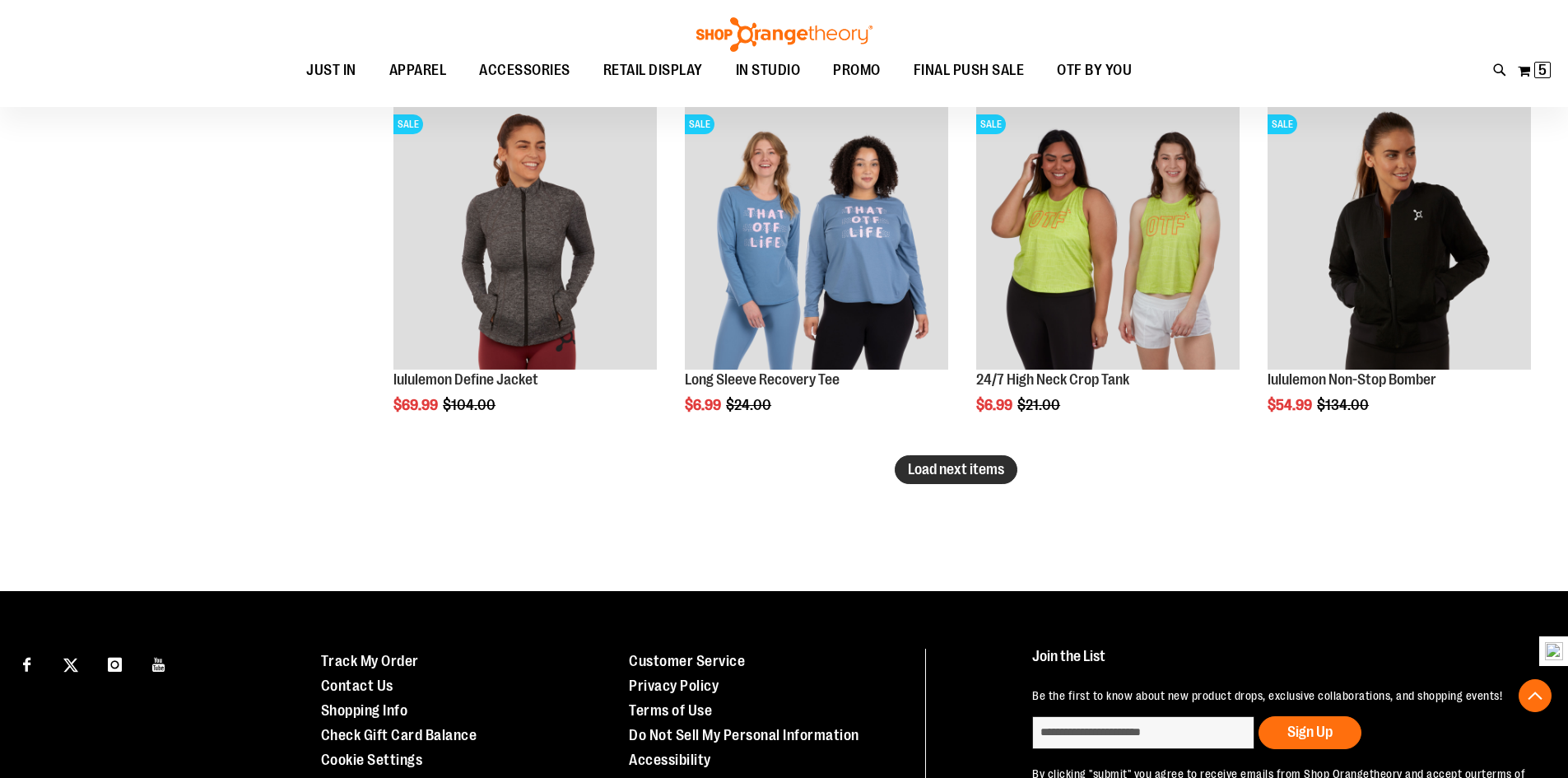
click at [982, 474] on span "Load next items" at bounding box center [957, 469] width 97 height 16
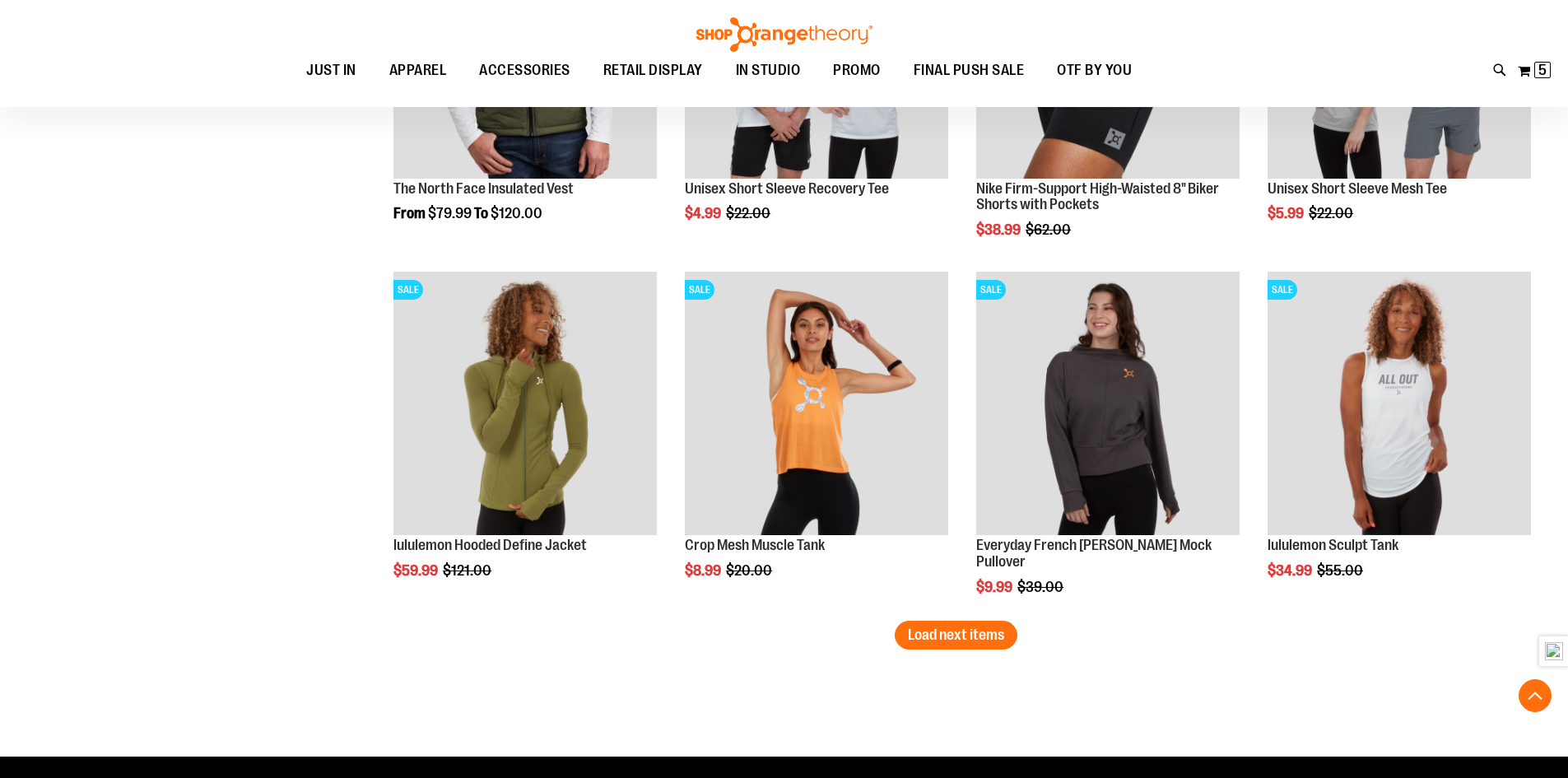
scroll to position [6258, 0]
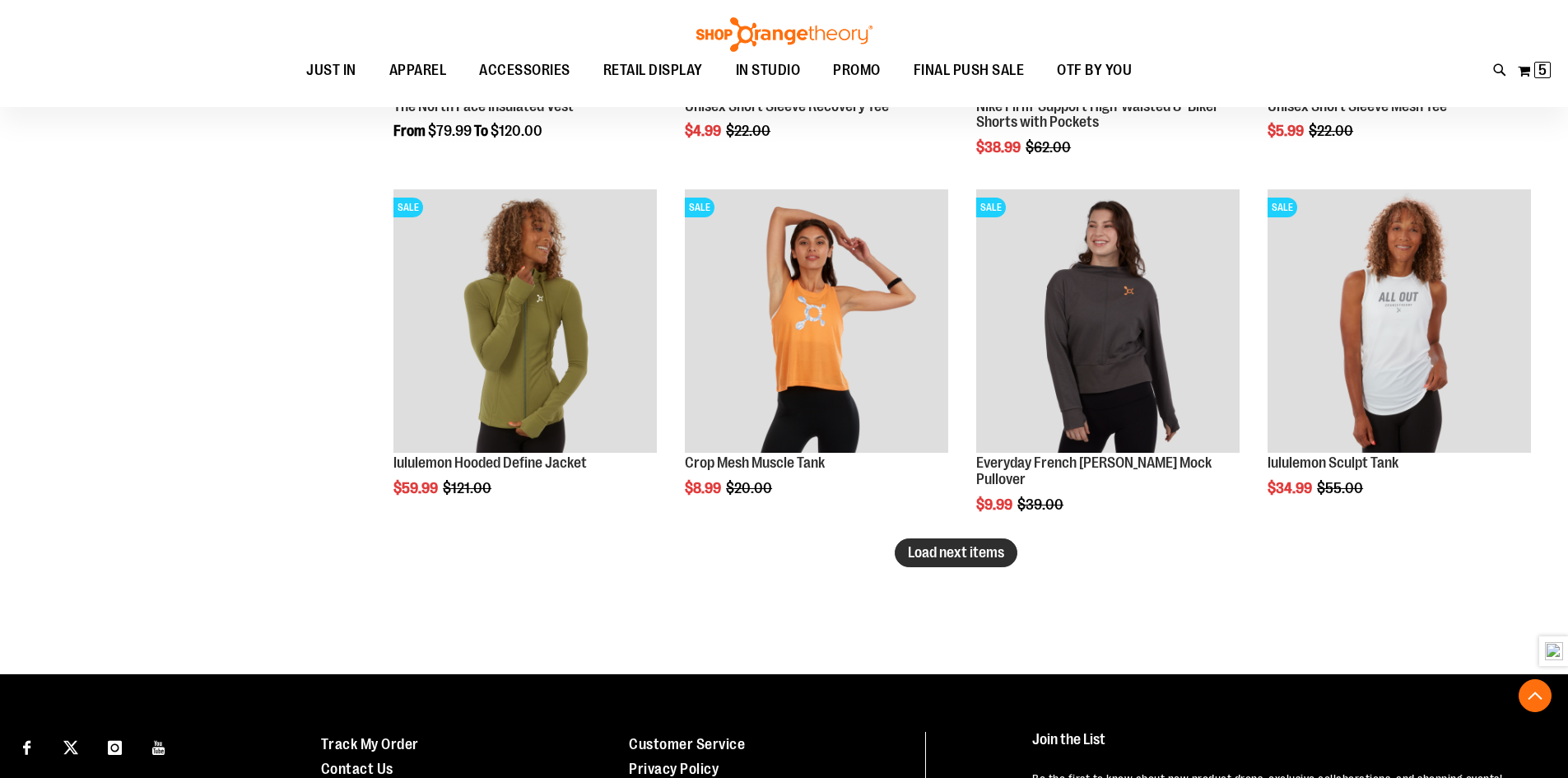
click at [994, 557] on span "Load next items" at bounding box center [957, 552] width 97 height 16
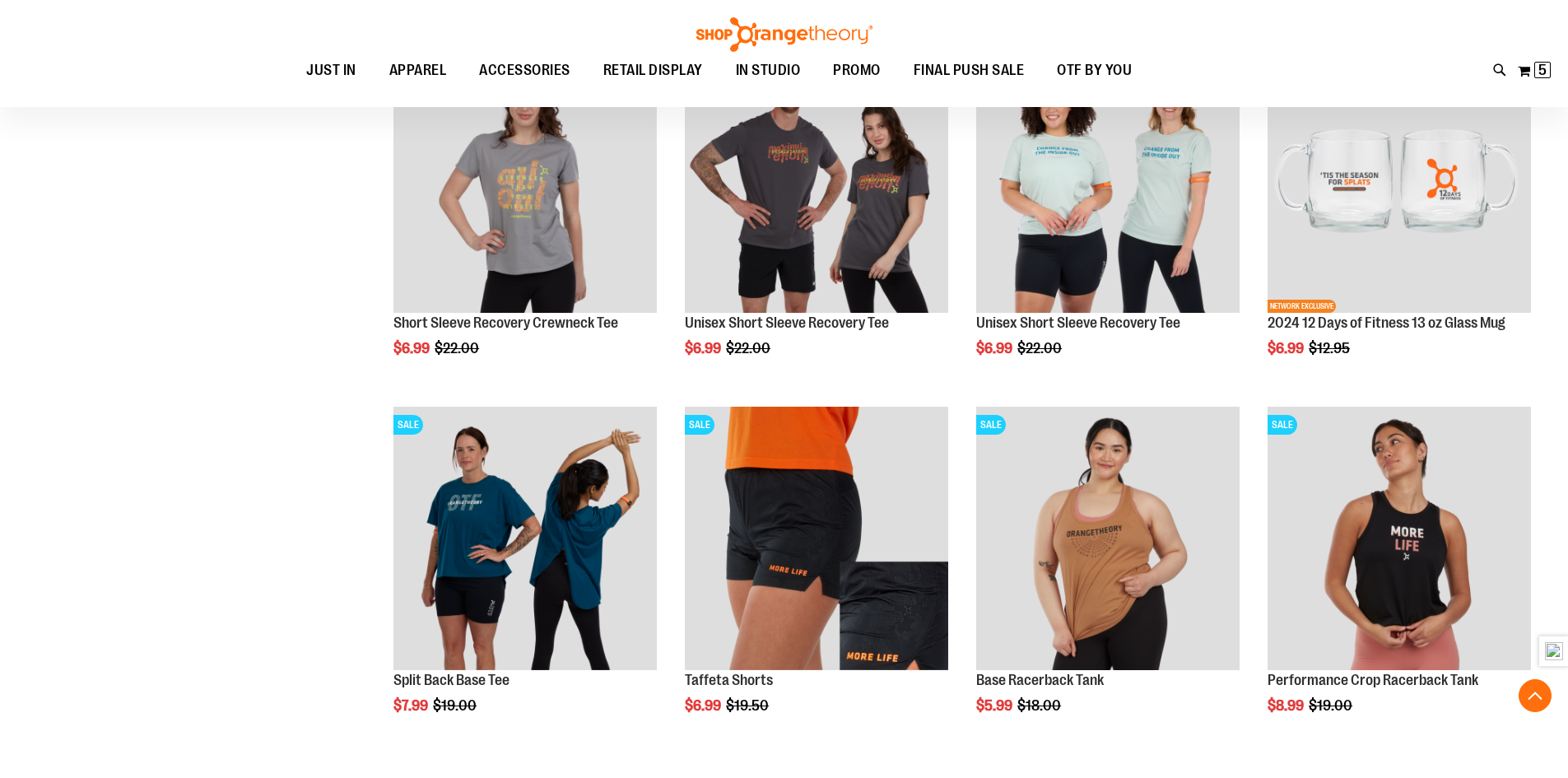
scroll to position [7164, 0]
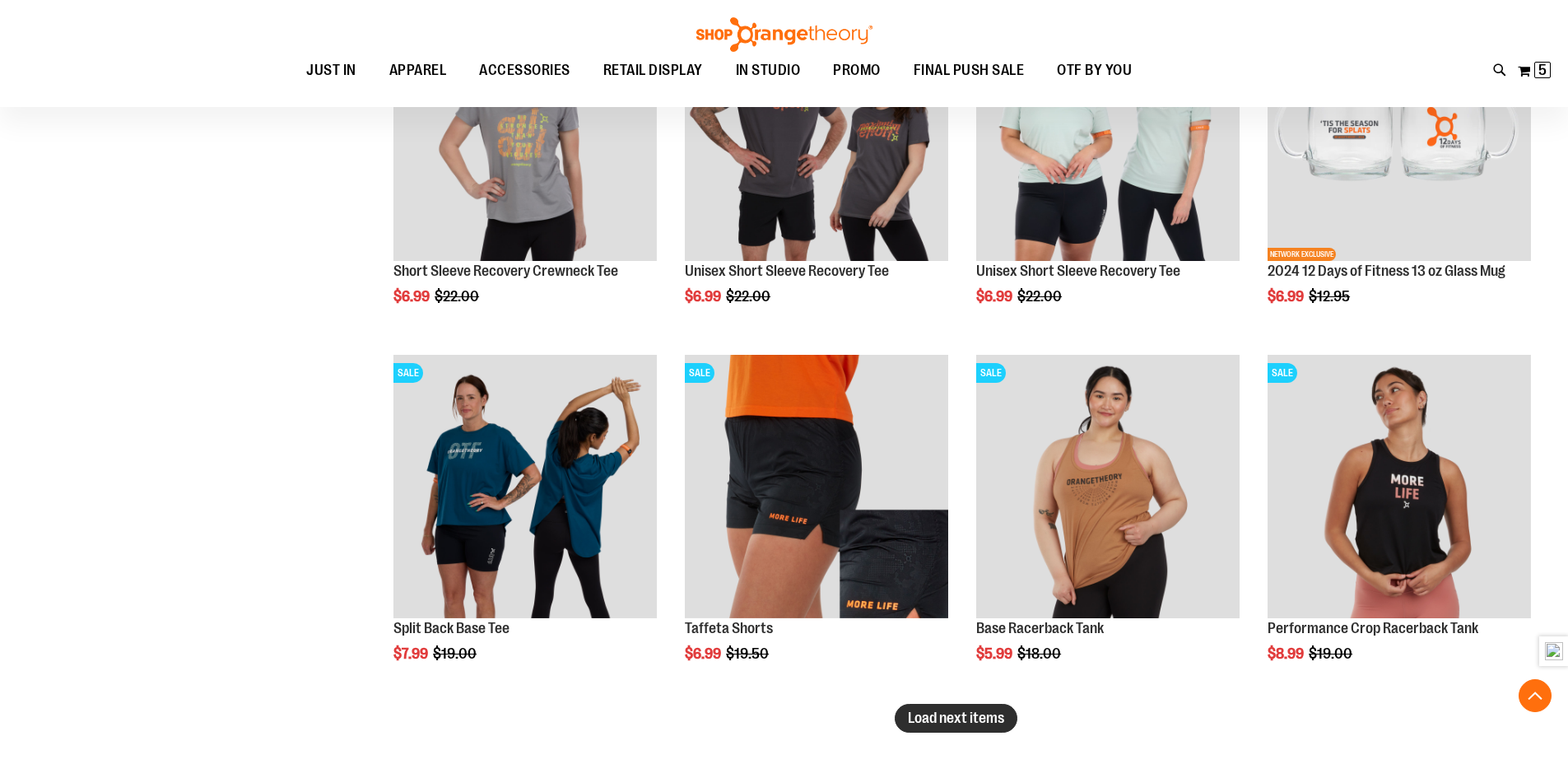
click at [941, 730] on button "Load next items" at bounding box center [956, 719] width 123 height 29
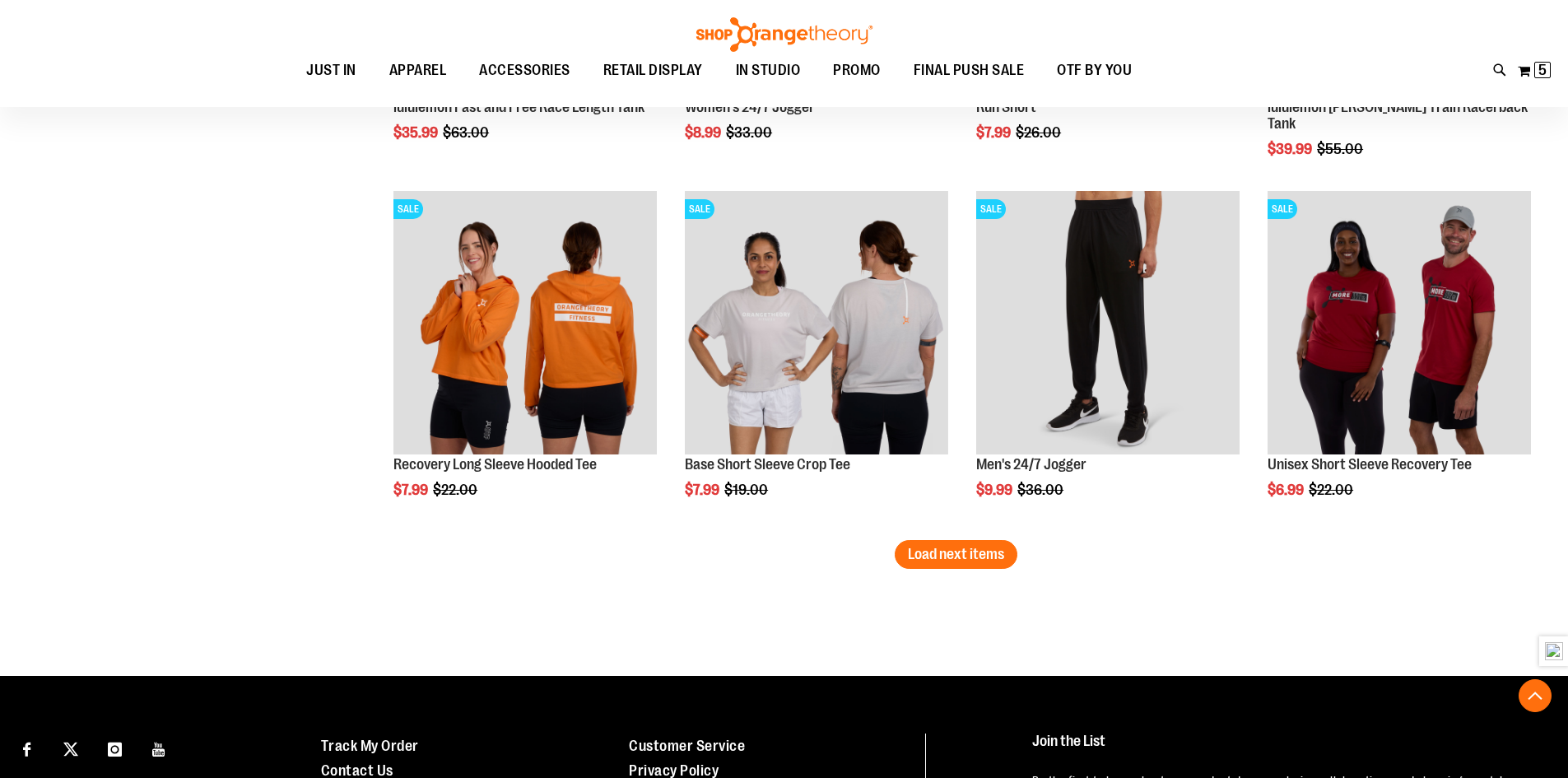
scroll to position [8482, 0]
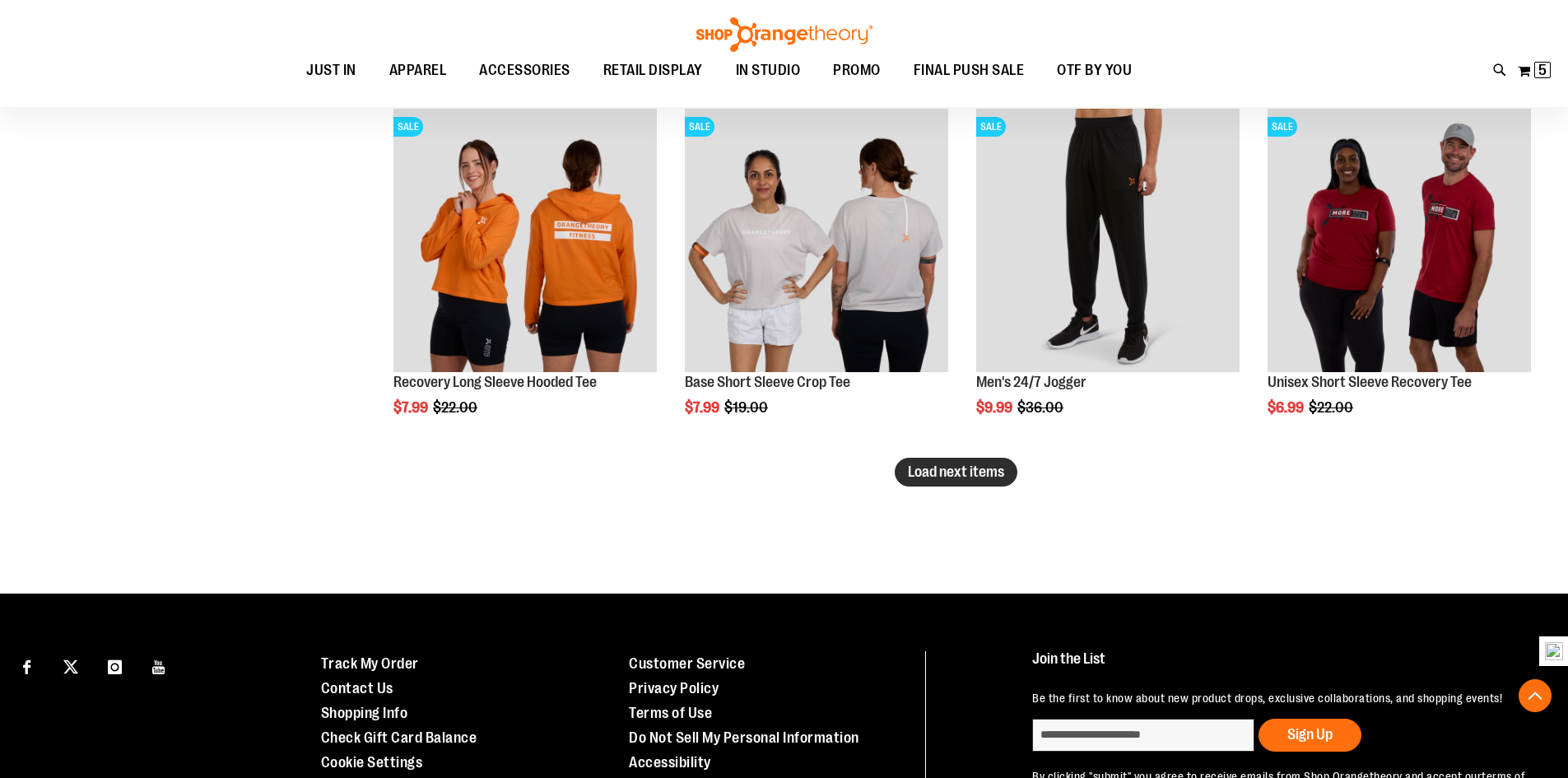
click at [983, 470] on span "Load next items" at bounding box center [957, 471] width 97 height 16
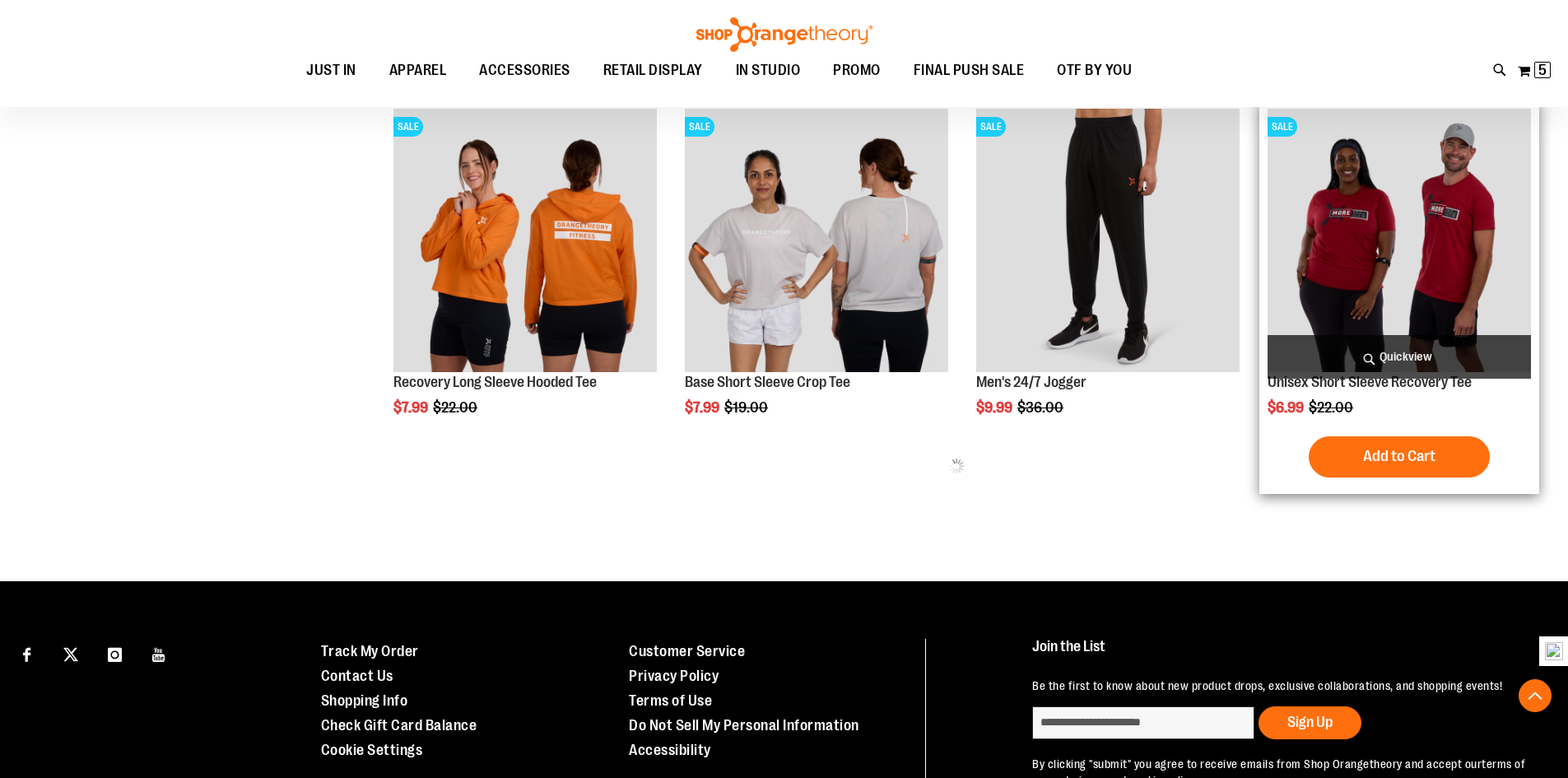
click at [1441, 294] on img "product" at bounding box center [1399, 240] width 264 height 264
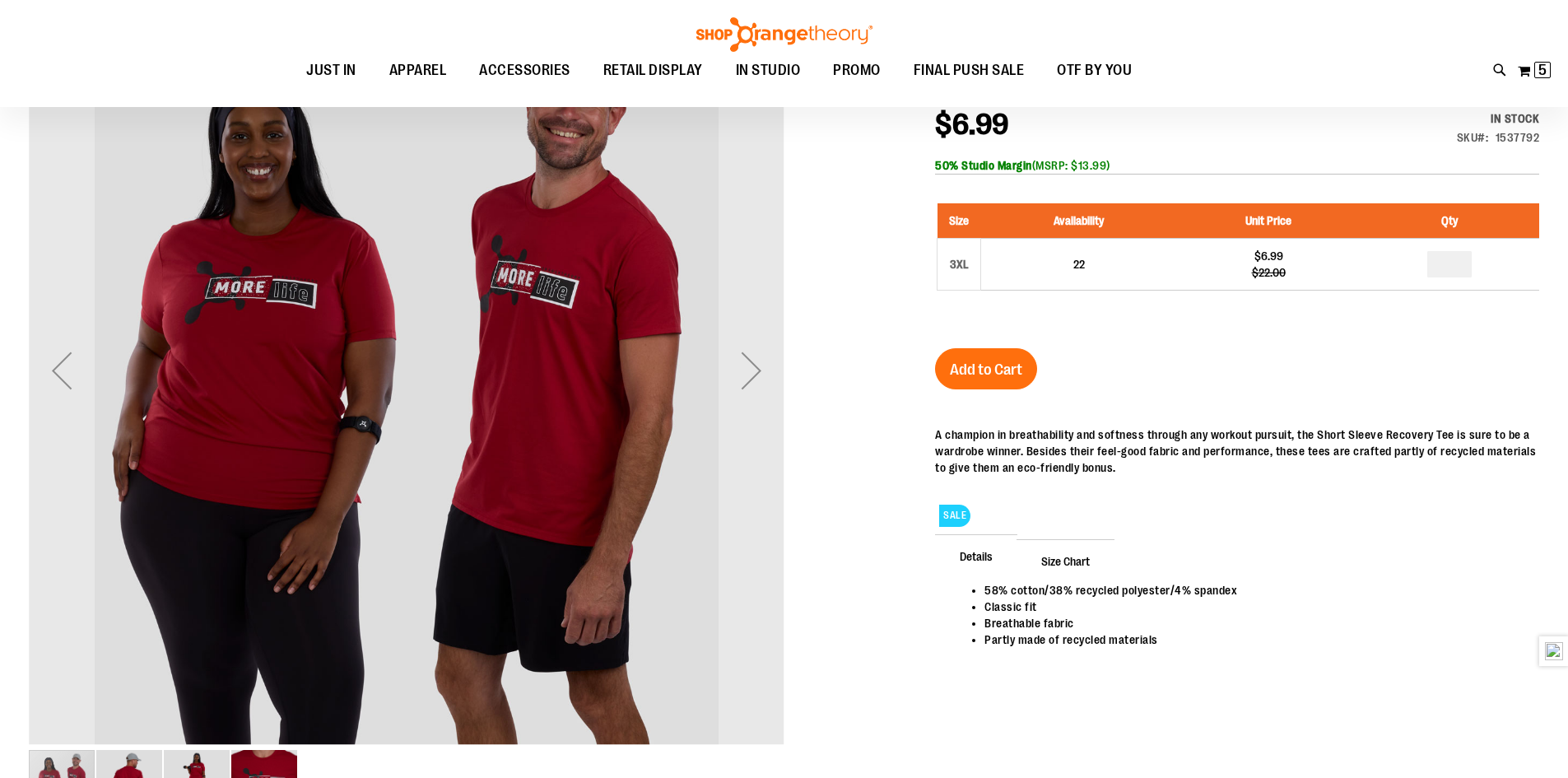
scroll to position [245, 0]
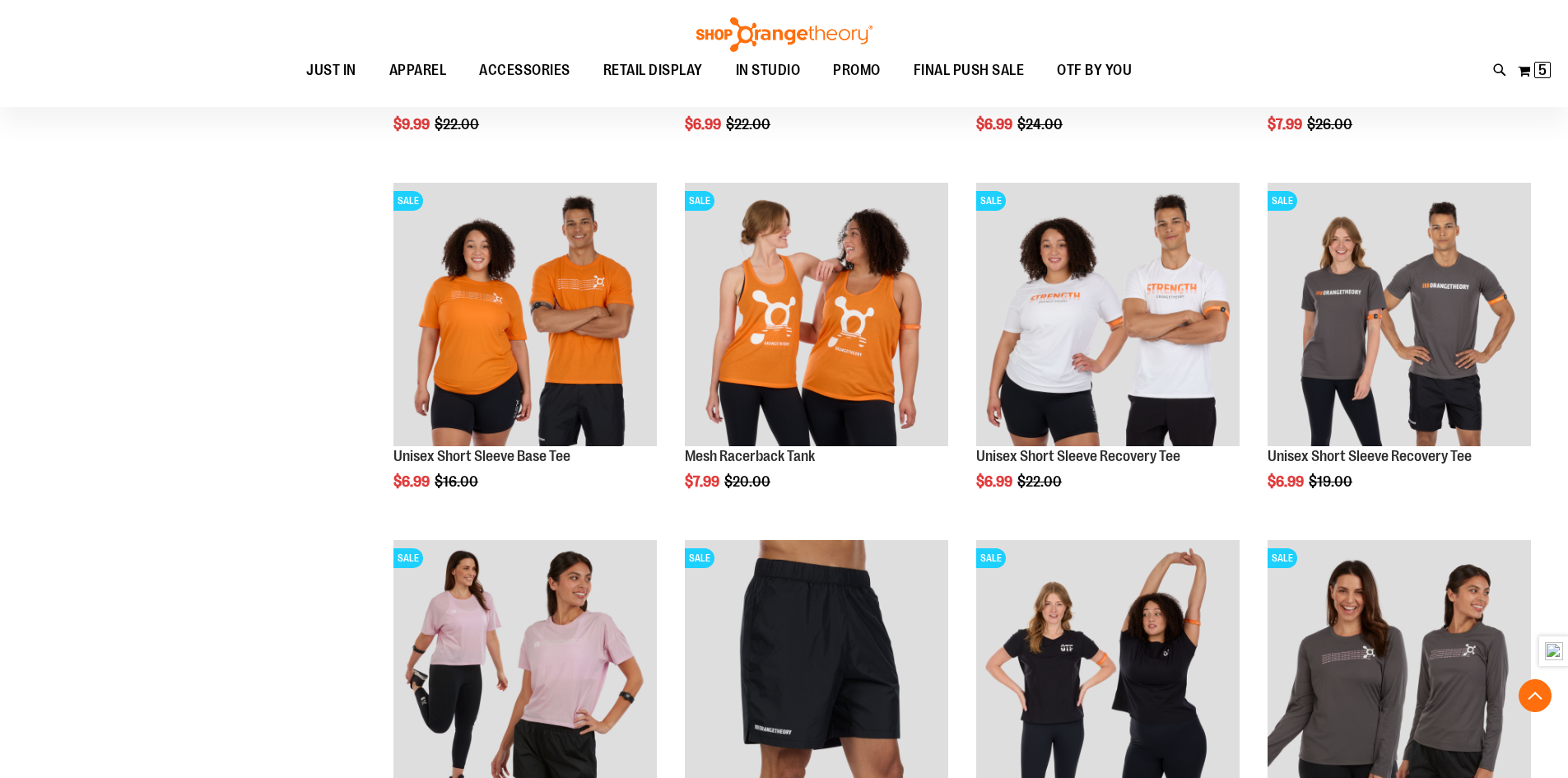
scroll to position [575, 0]
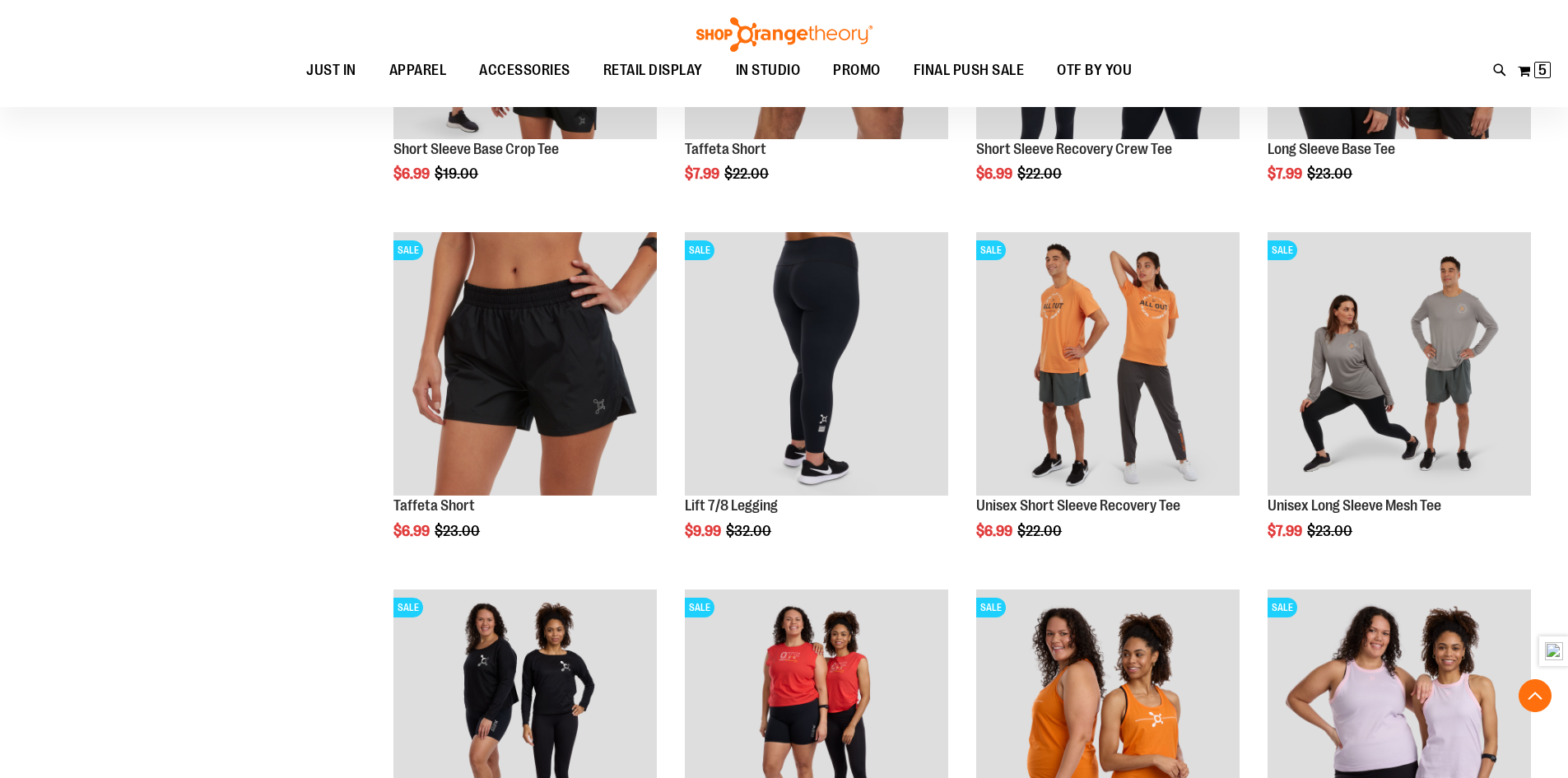
scroll to position [1234, 0]
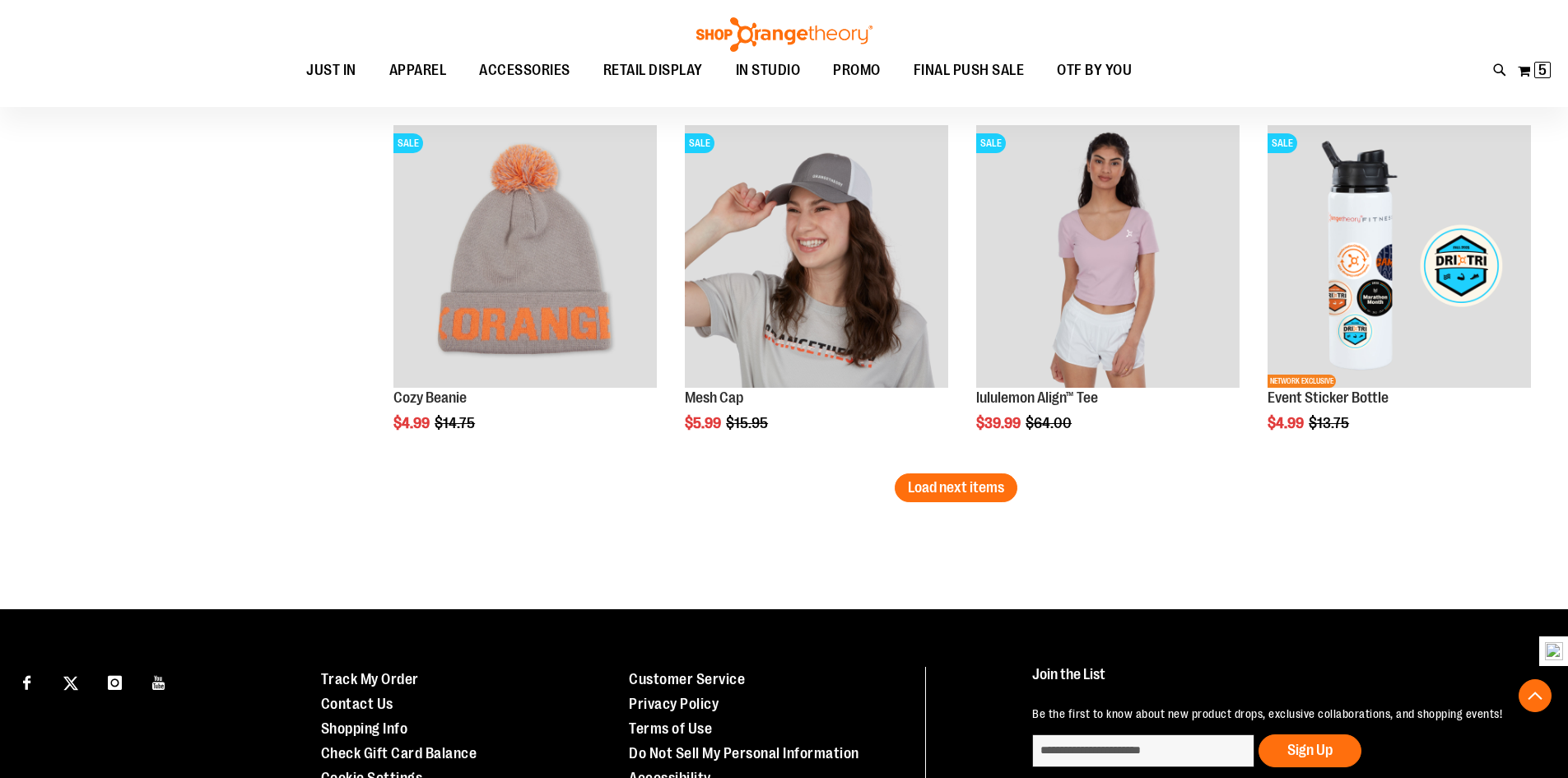
scroll to position [3129, 0]
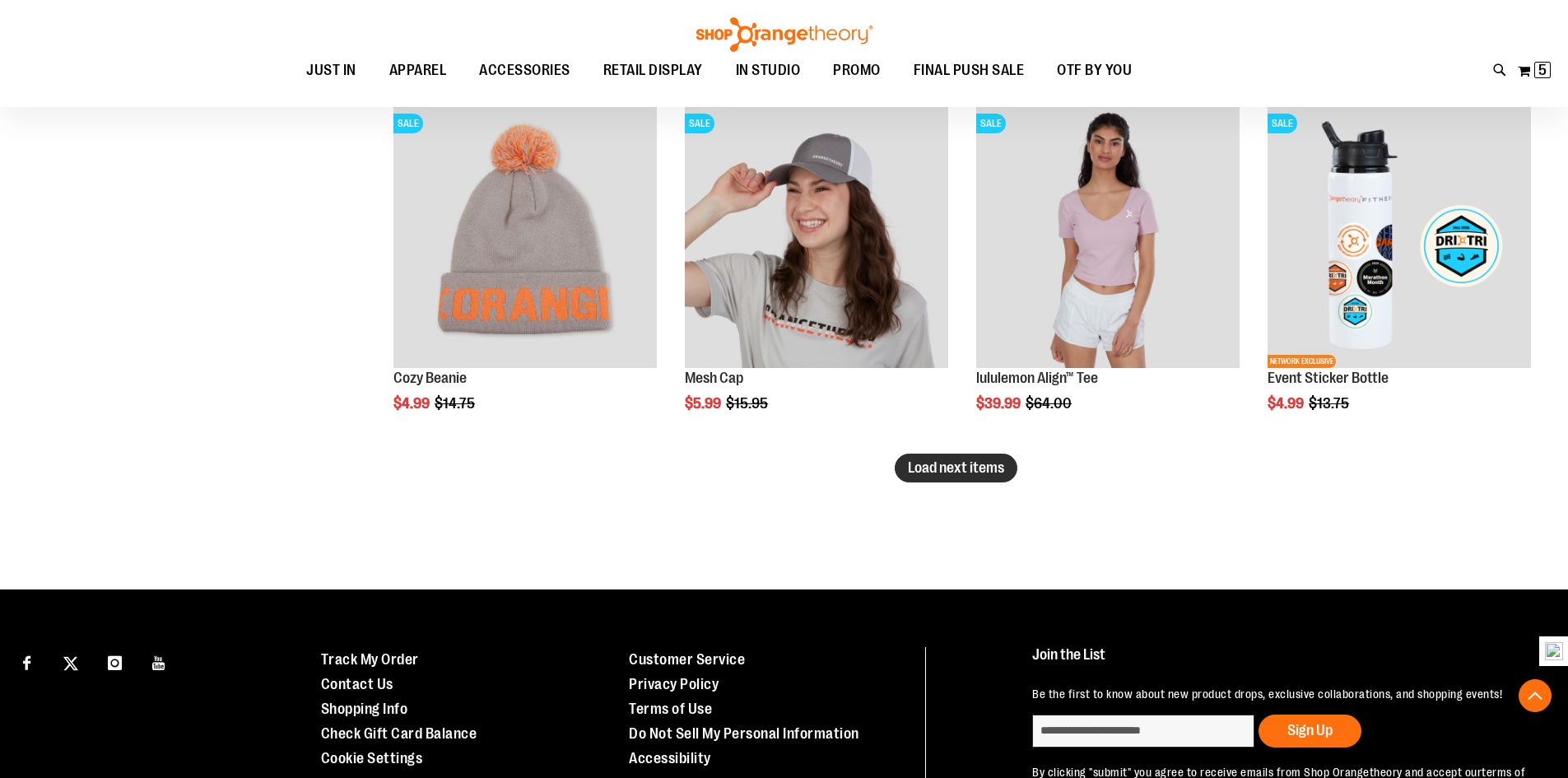
type input "**********"
click at [979, 468] on span "Load next items" at bounding box center [957, 467] width 97 height 16
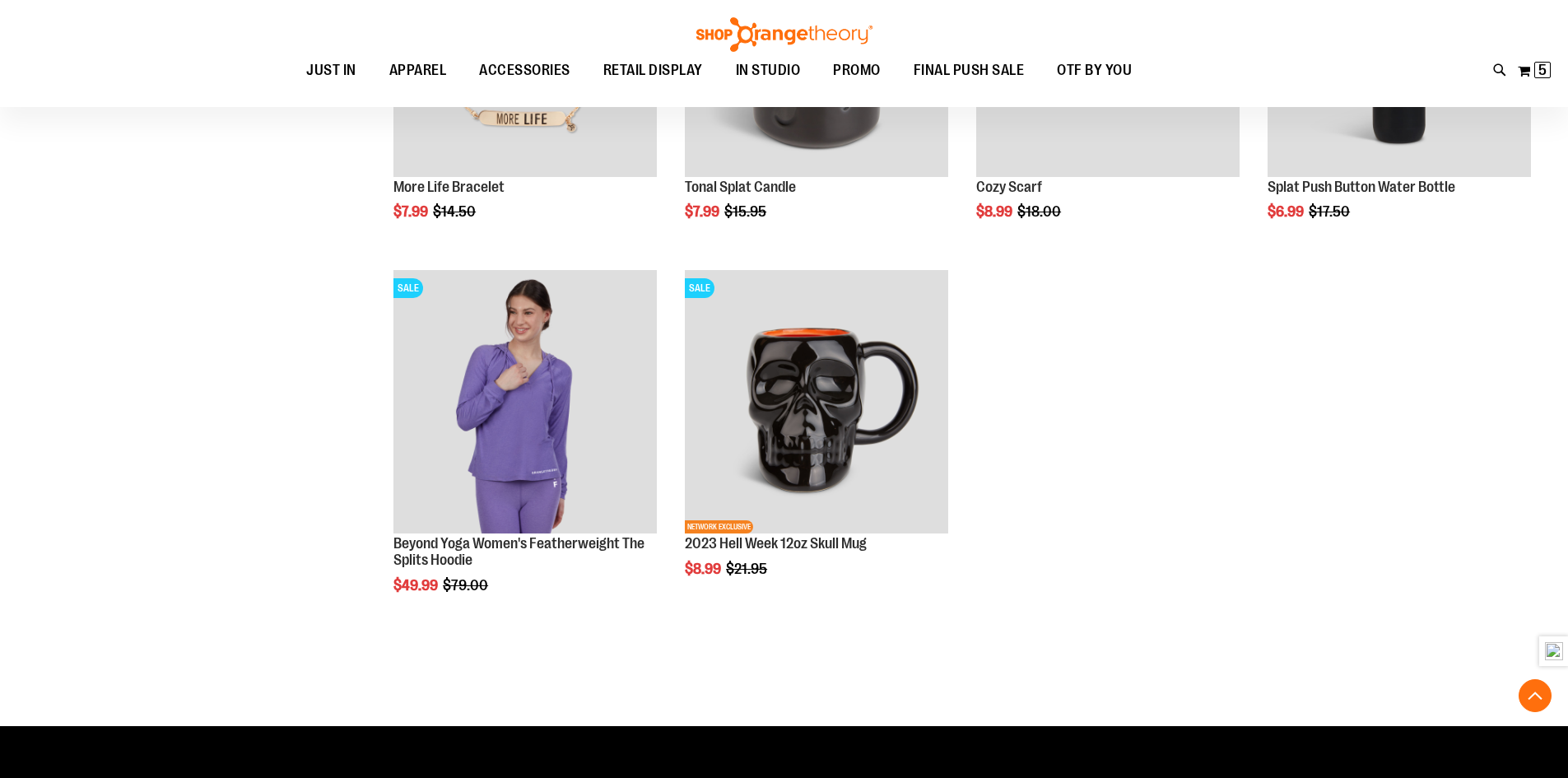
scroll to position [4117, 0]
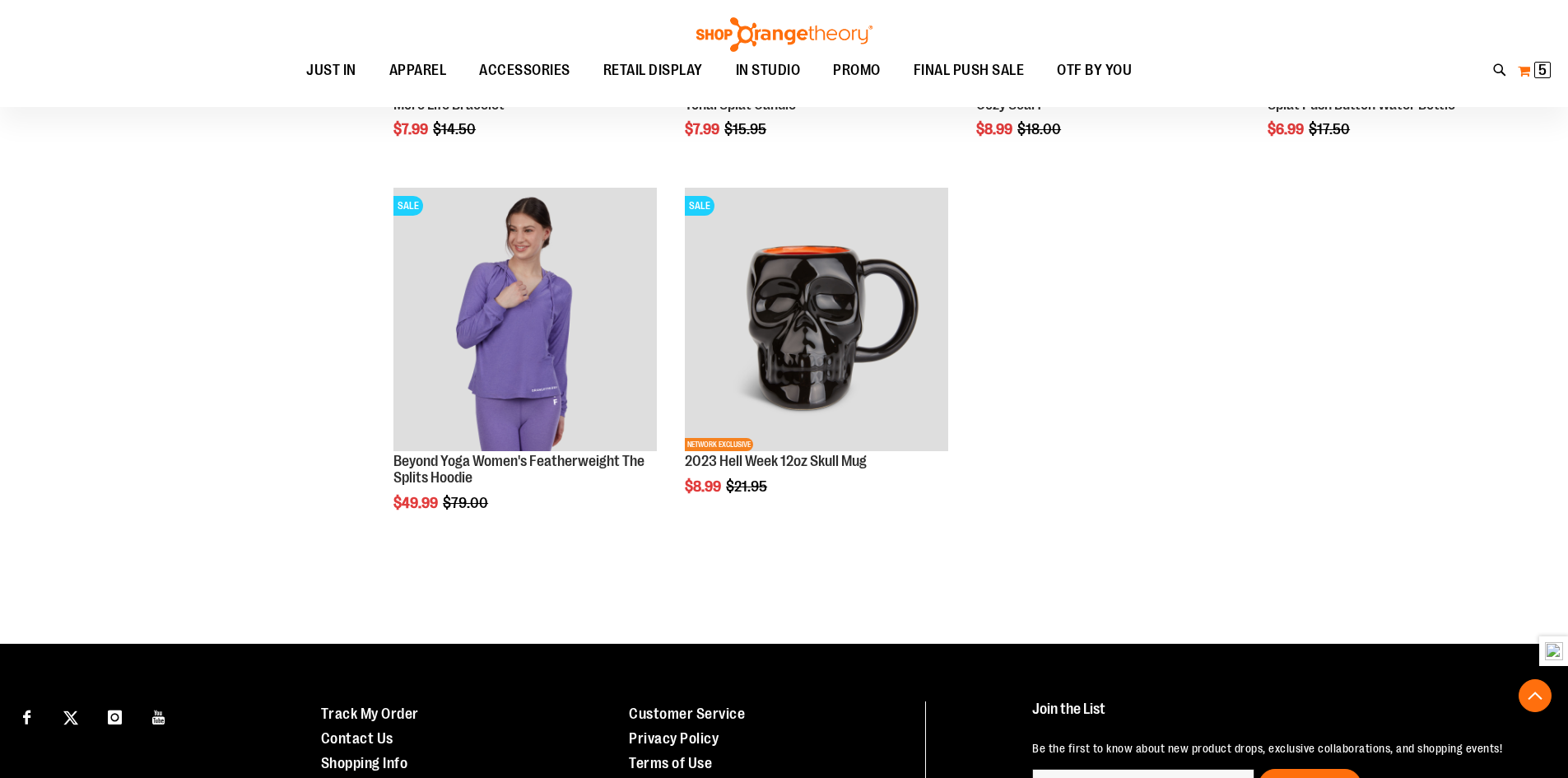
click at [1537, 71] on span "5 5 items" at bounding box center [1542, 70] width 16 height 16
